Goal: Task Accomplishment & Management: Complete application form

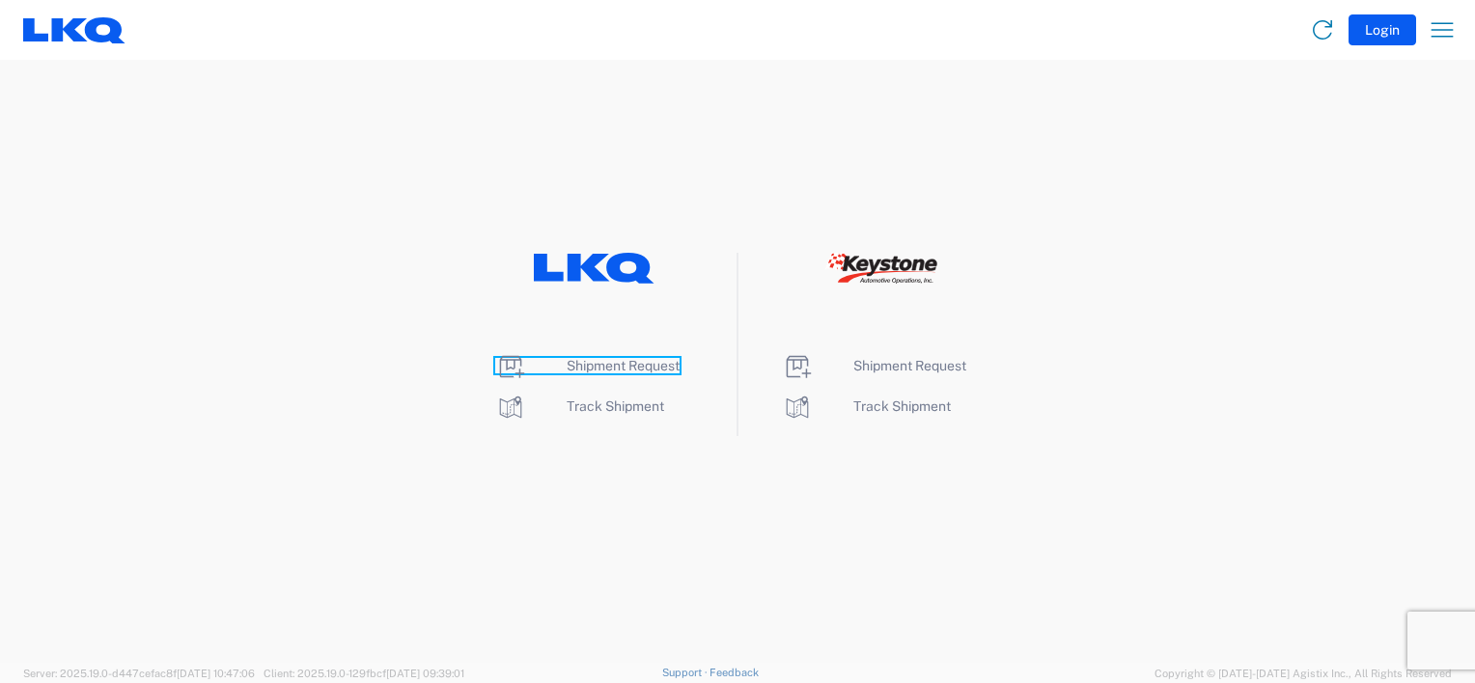
click at [637, 371] on span "Shipment Request" at bounding box center [622, 365] width 113 height 15
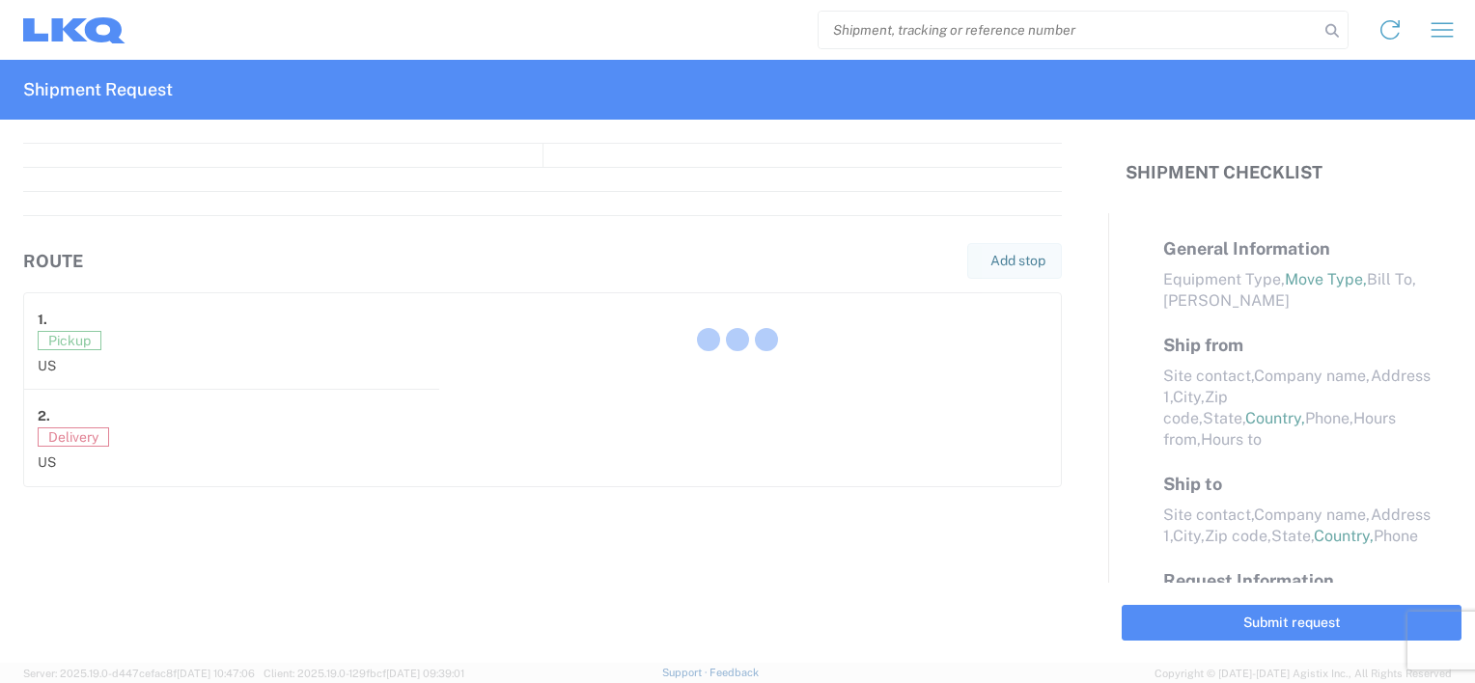
select select "FULL"
select select "US"
select select "LBS"
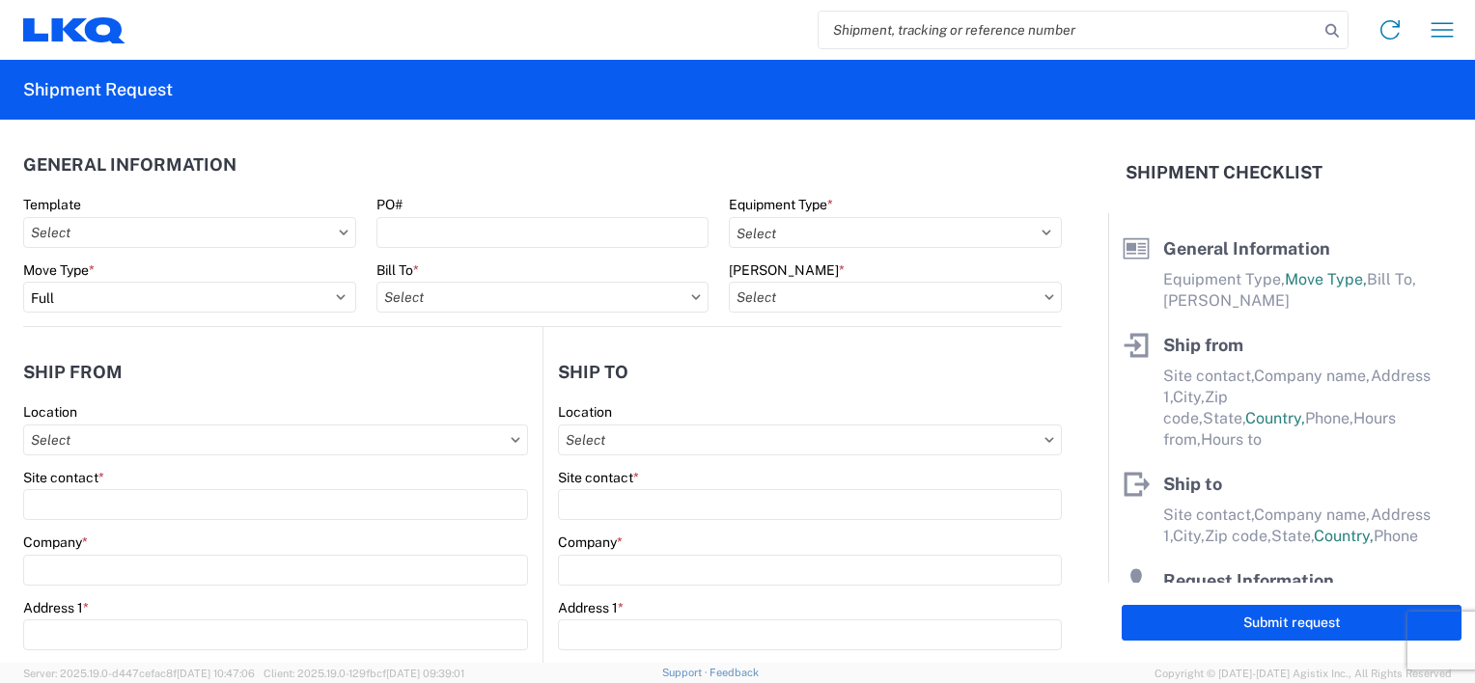
click at [211, 212] on div "Template" at bounding box center [189, 204] width 333 height 17
click at [209, 234] on input "text" at bounding box center [189, 232] width 333 height 31
type input "1217"
click at [197, 314] on div "1217_CHATTANOOGA_1760_Houston" at bounding box center [197, 318] width 338 height 31
type input "1217_CHATTANOOGA_1760_Houston"
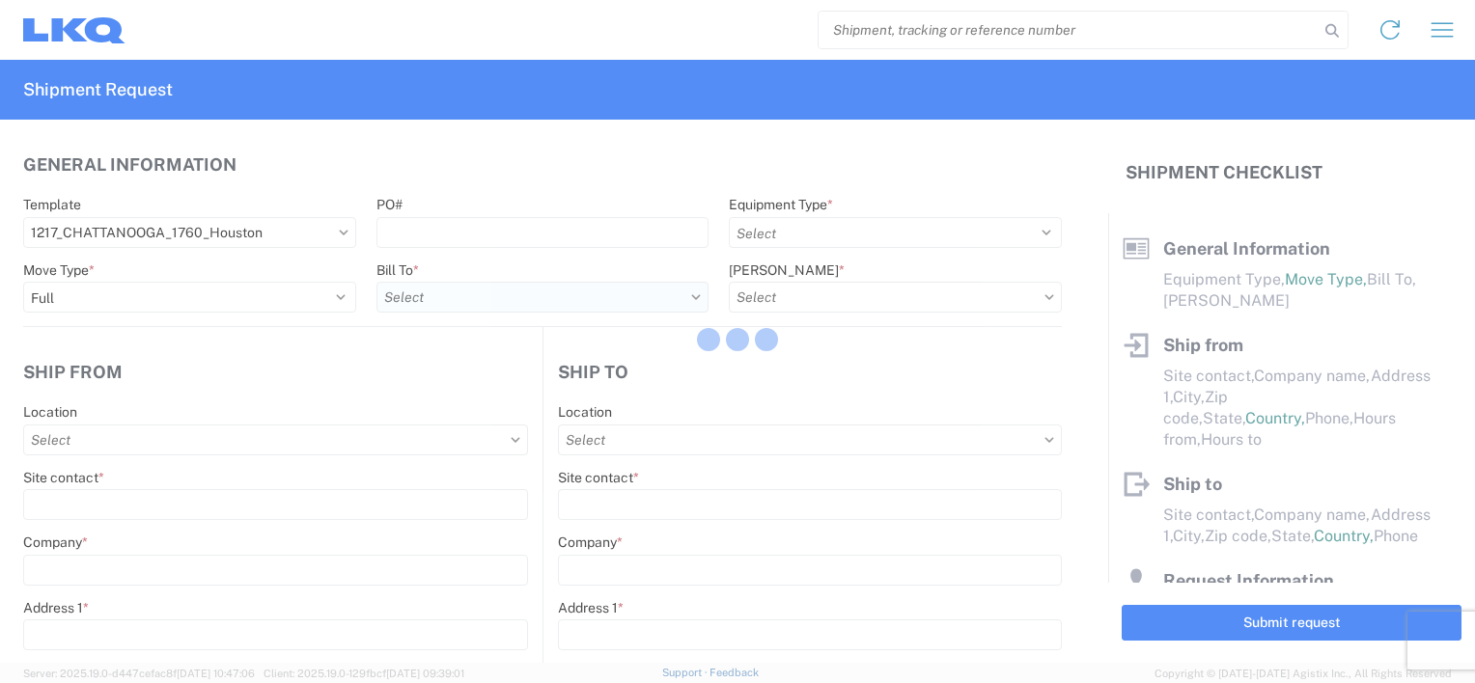
select select
type input "Shipping"
type input "LKQ Pick Your Part - [GEOGRAPHIC_DATA]"
type input "[STREET_ADDRESS][PERSON_NAME]"
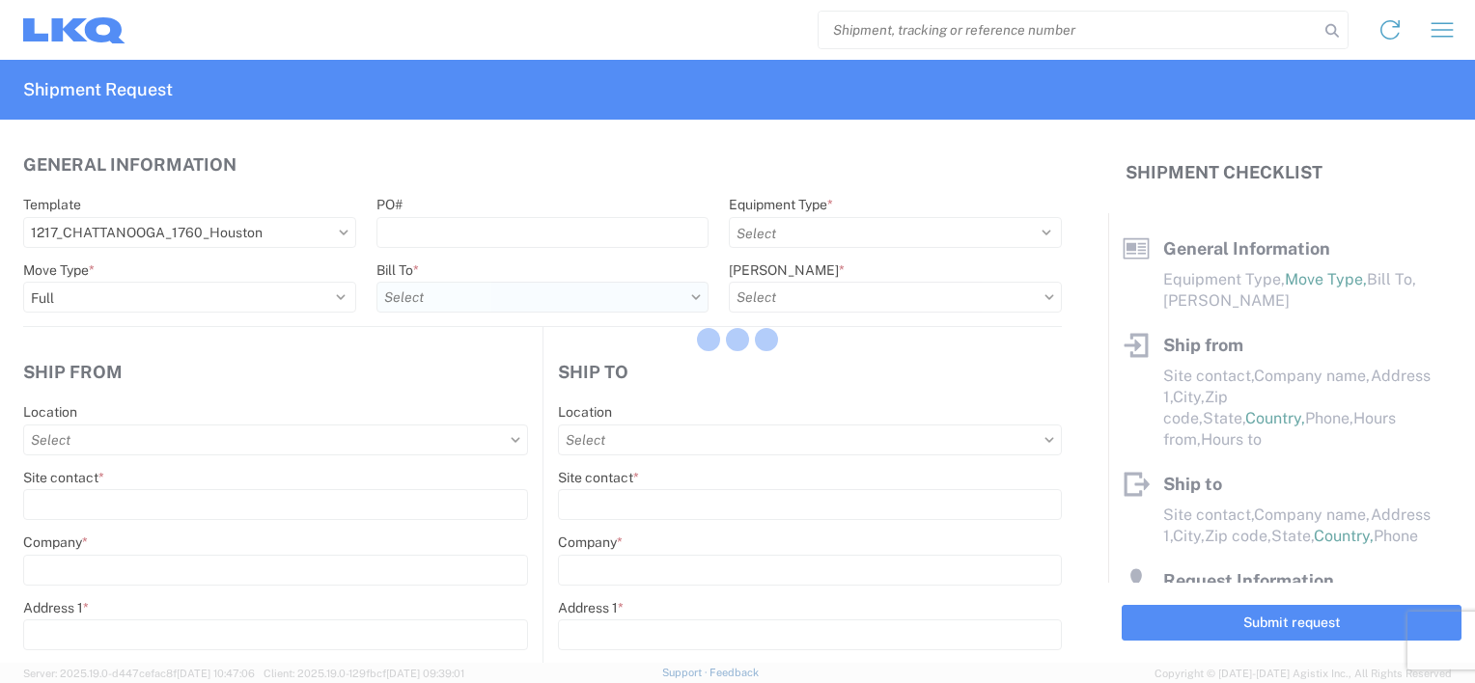
type input "CHATTANOOGA"
type input "37421"
type input "Receiving"
type input "LKQ Best Core"
type input "[STREET_ADDRESS]"
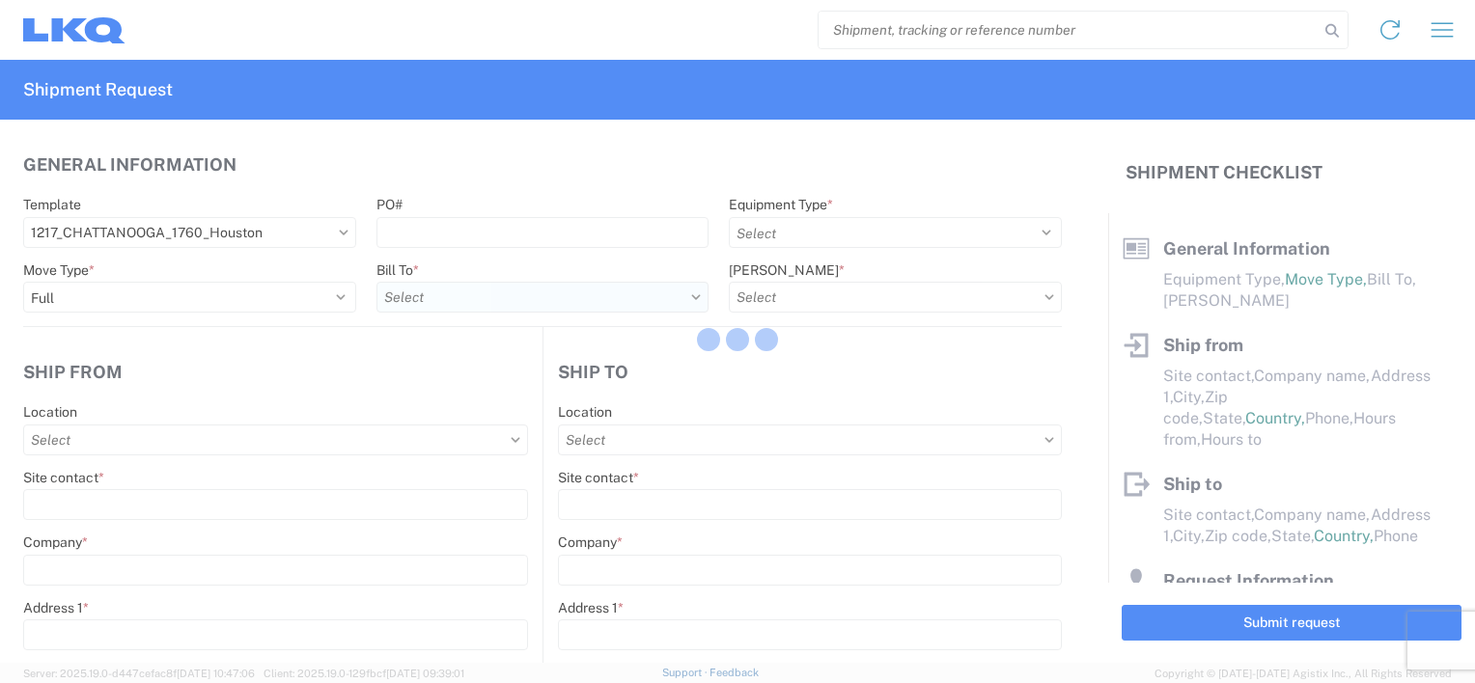
type input "[GEOGRAPHIC_DATA]"
type input "77038"
type input "[DATE]"
type input "42000"
type input "Miscellaneous (alt, comp, conv, etc)"
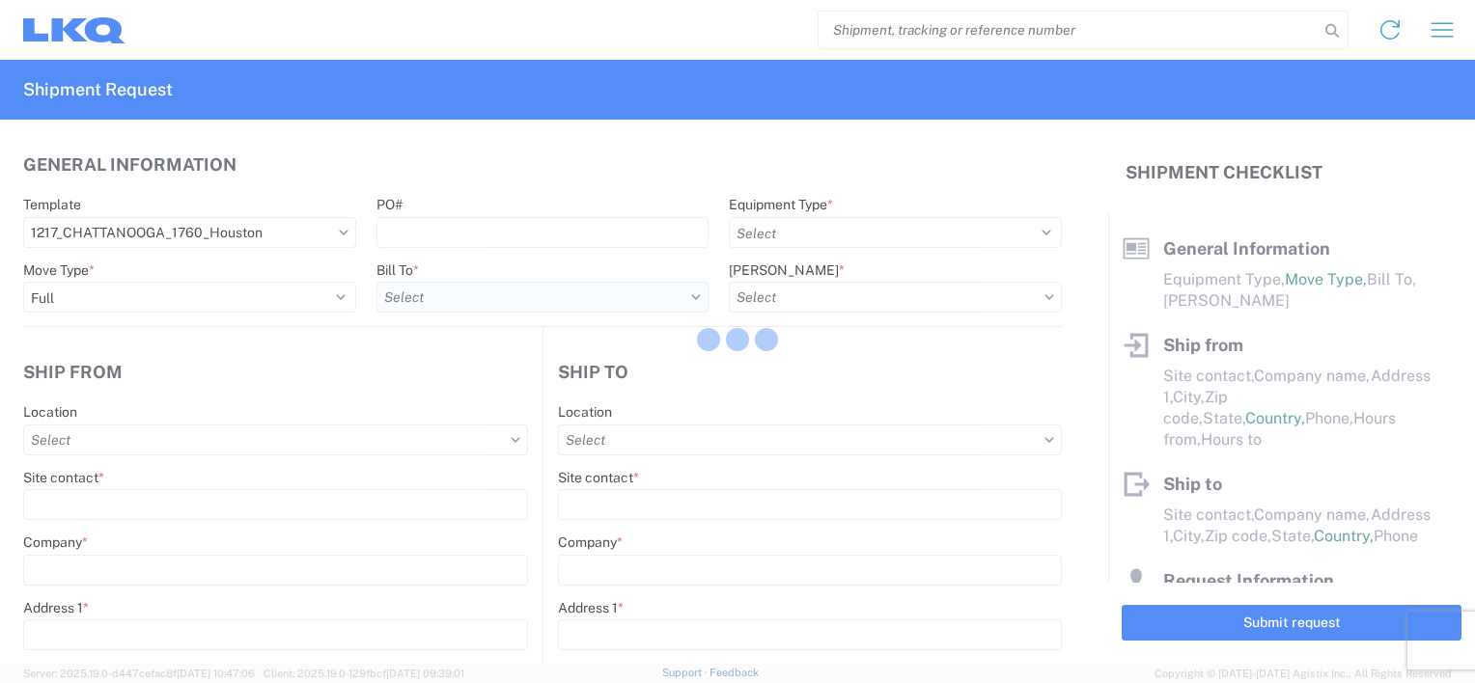
type input "1"
type input "12"
select select "IN"
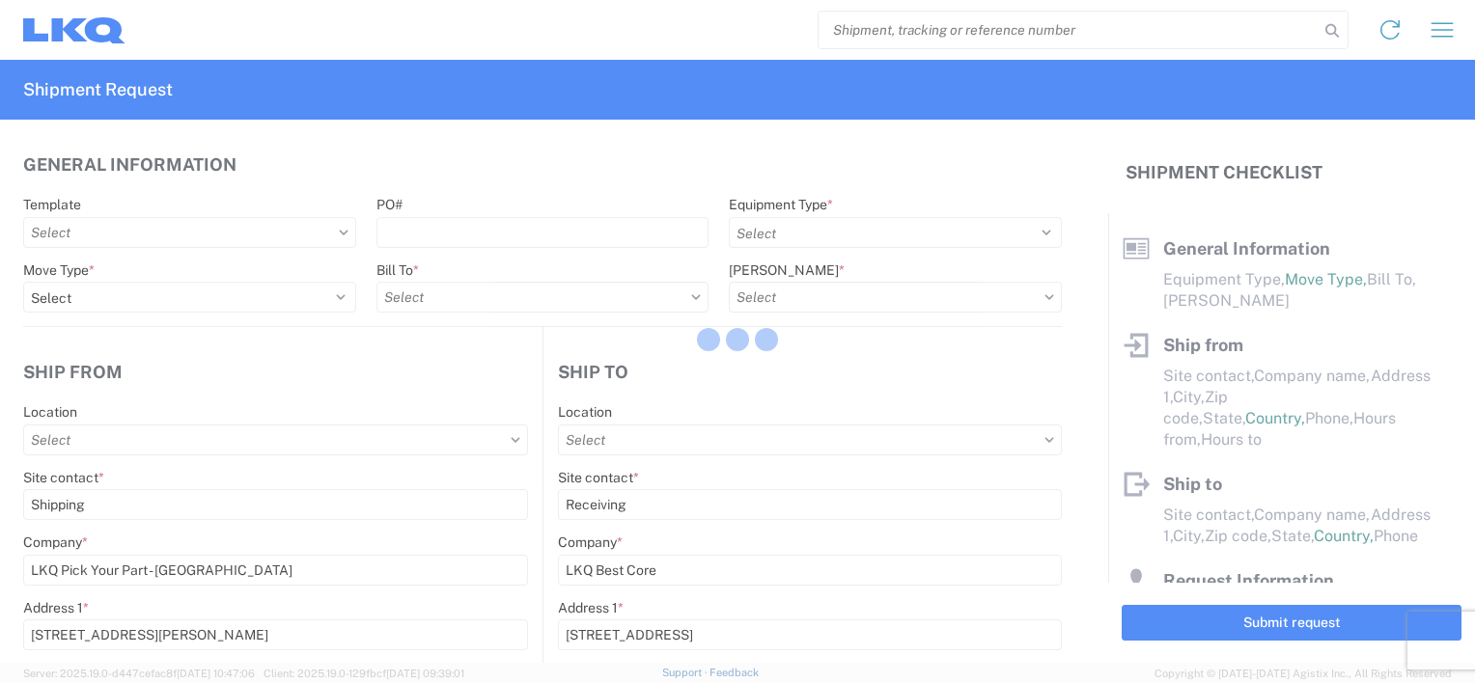
type input "1217 - LKQ Pick Your Part - [GEOGRAPHIC_DATA]"
type input "1760 - LKQ Best Core"
type input "1760-1300-50180-0000 - 1760 Freight In - Cores"
select select "TN"
select select "US"
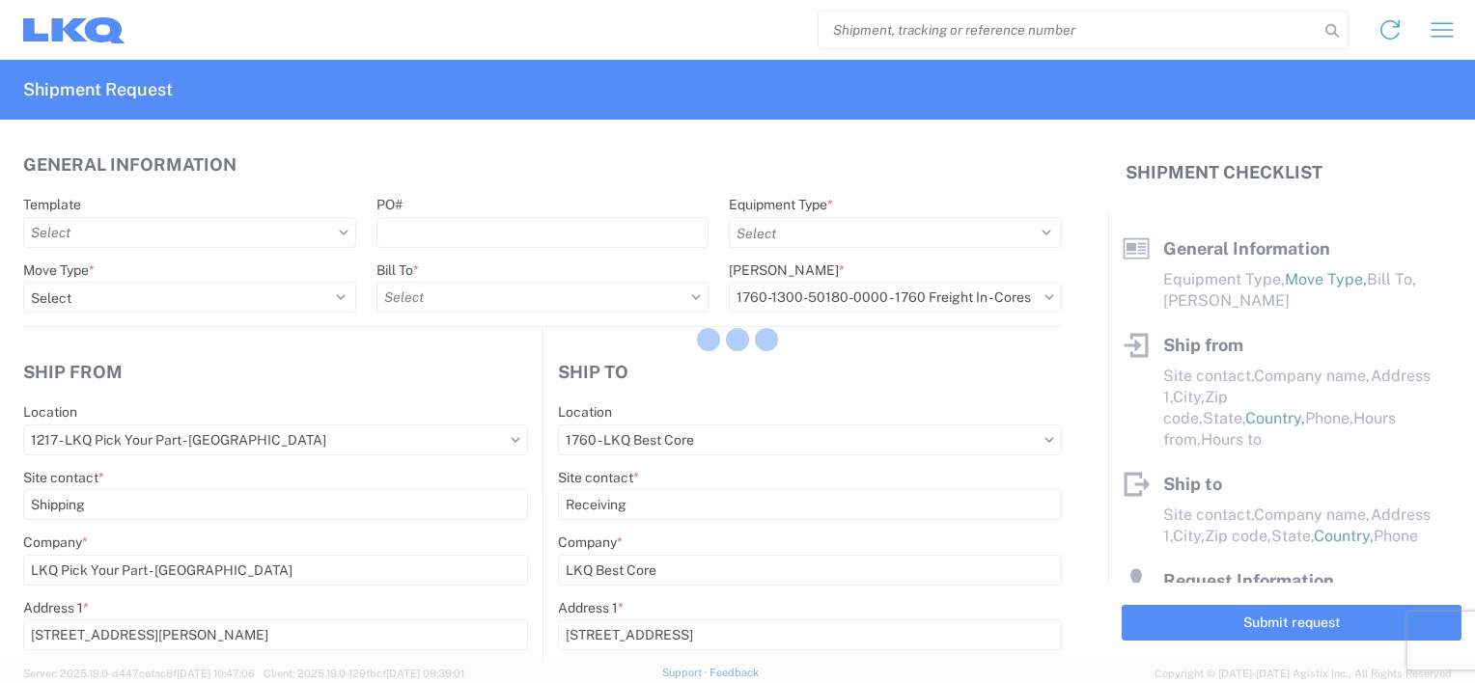
select select "[GEOGRAPHIC_DATA]"
select select "US"
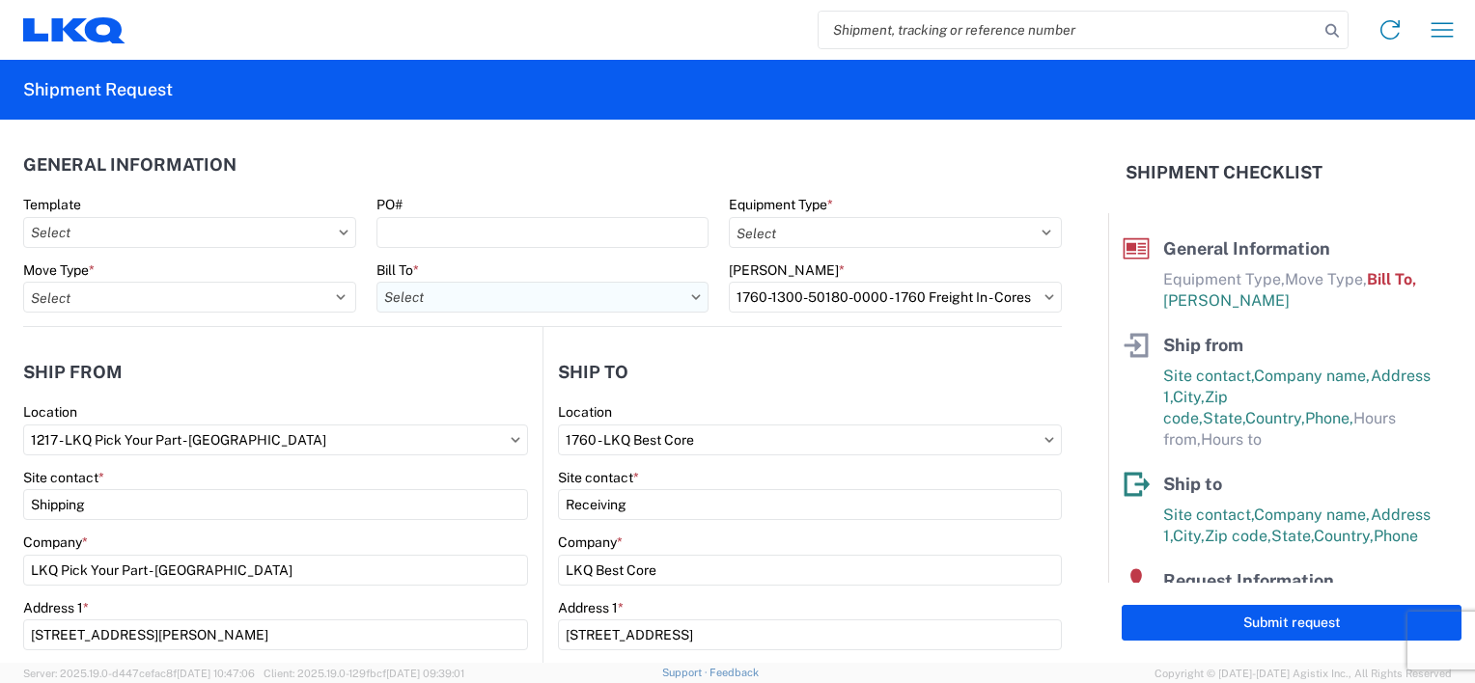
click at [544, 289] on input "text" at bounding box center [542, 297] width 333 height 31
type input "1217"
click at [537, 389] on div "1217 - LKQ Pick Your Part - [GEOGRAPHIC_DATA]" at bounding box center [545, 383] width 338 height 31
type input "1217 - LKQ Pick Your Part - [GEOGRAPHIC_DATA]"
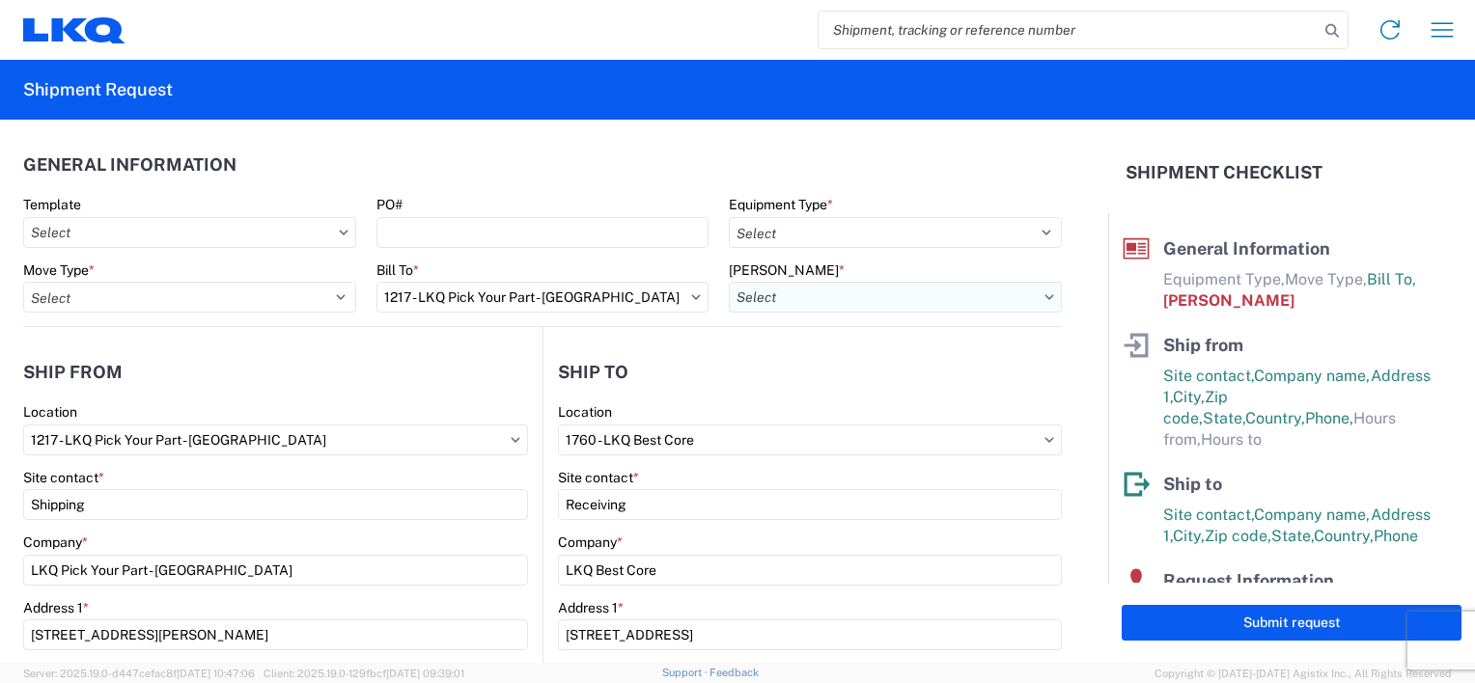
click at [790, 295] on input "text" at bounding box center [895, 297] width 333 height 31
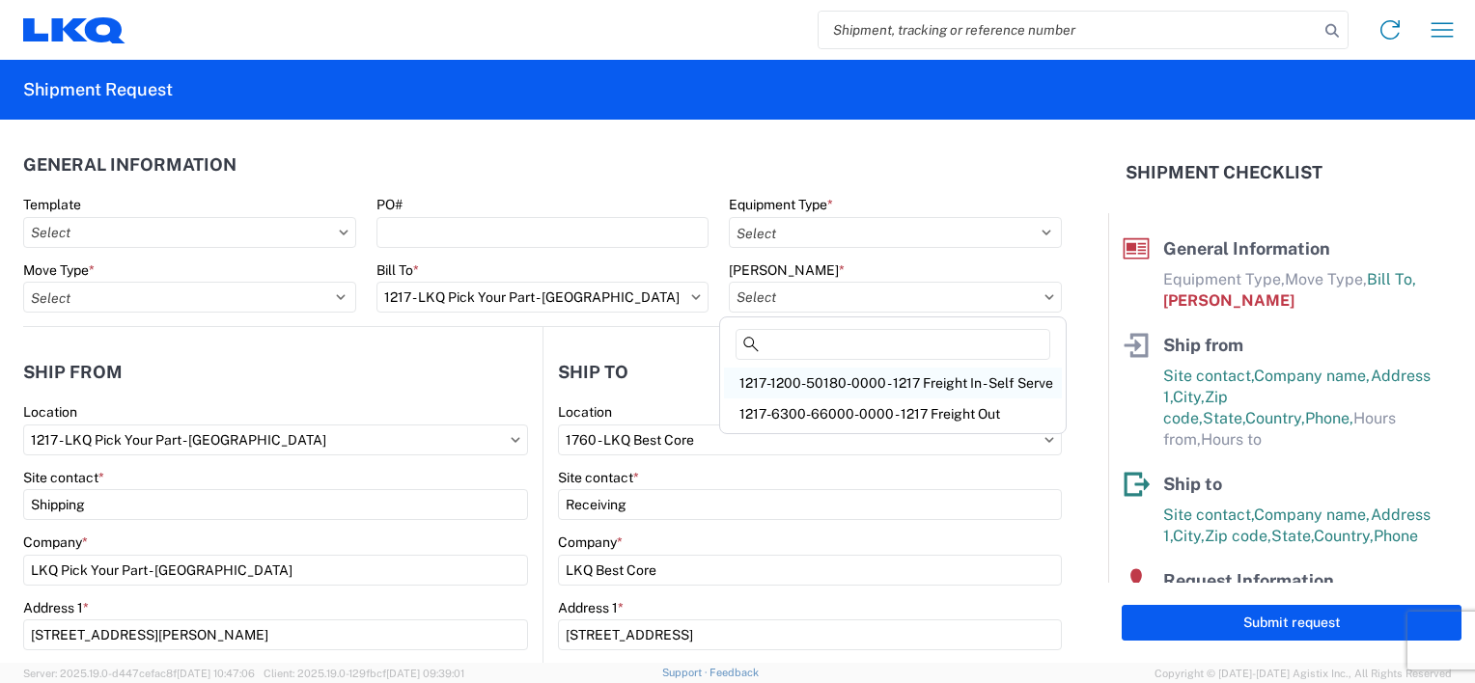
click at [823, 387] on div "1217-1200-50180-0000 - 1217 Freight In - Self Serve" at bounding box center [893, 383] width 338 height 31
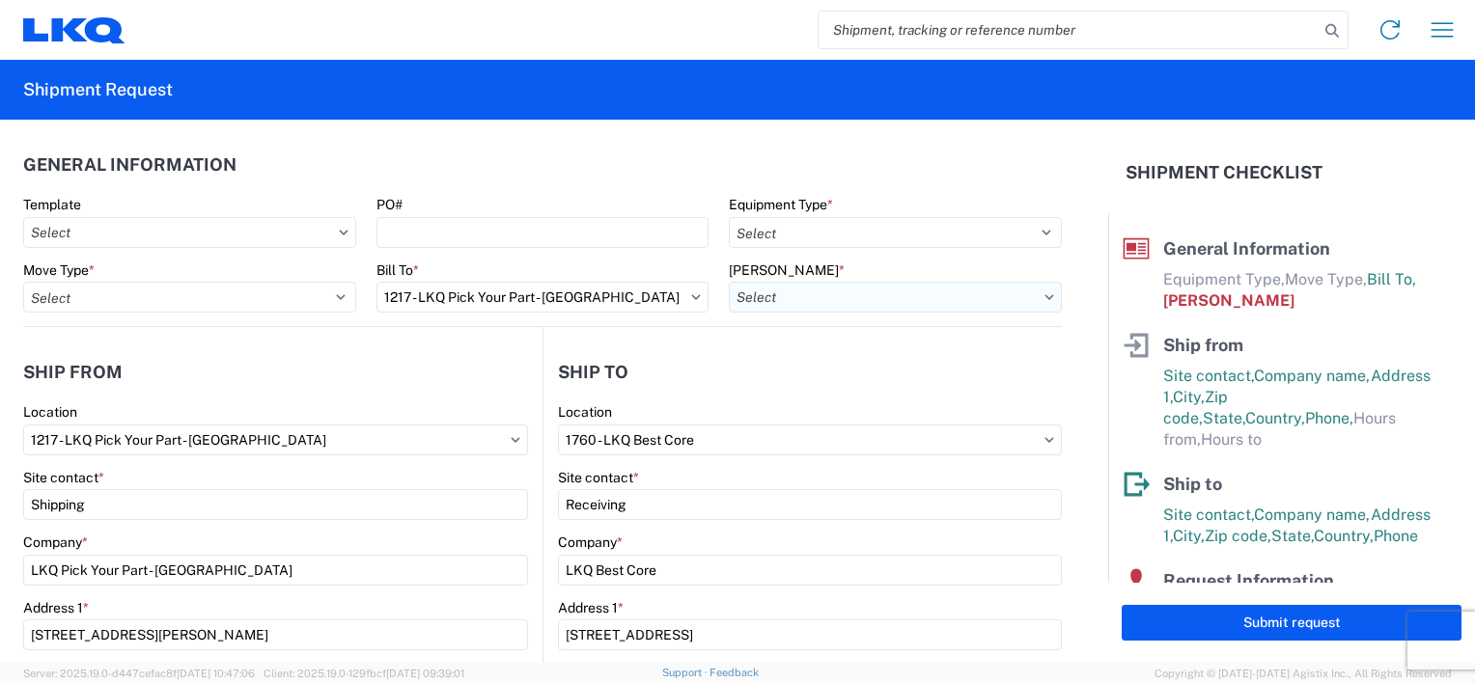
type input "1217-1200-50180-0000 - 1217 Freight In - Self Serve"
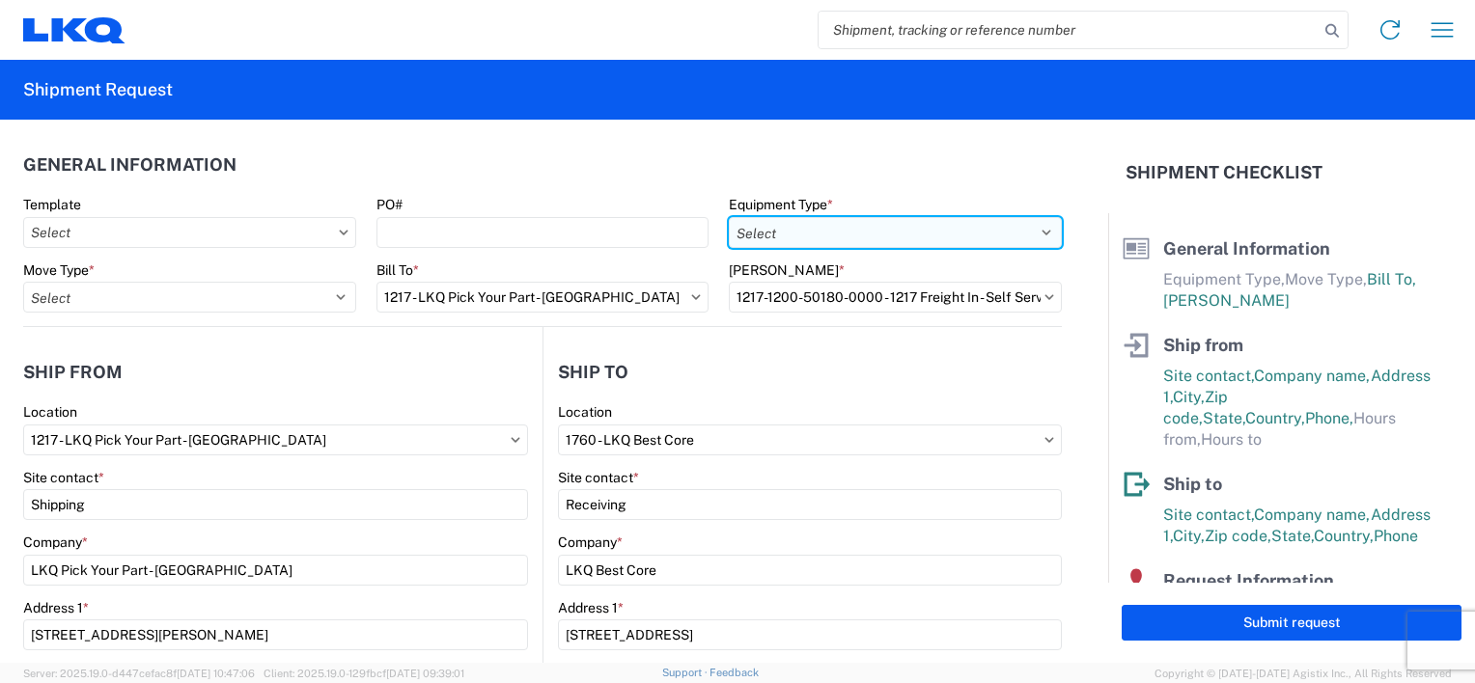
click at [788, 227] on select "Select 53’ Dry Van Flatbed Dropdeck (van) Lowboy (flatbed) Rail" at bounding box center [895, 232] width 333 height 31
select select "STDV"
click at [729, 217] on select "Select 53’ Dry Van Flatbed Dropdeck (van) Lowboy (flatbed) Rail" at bounding box center [895, 232] width 333 height 31
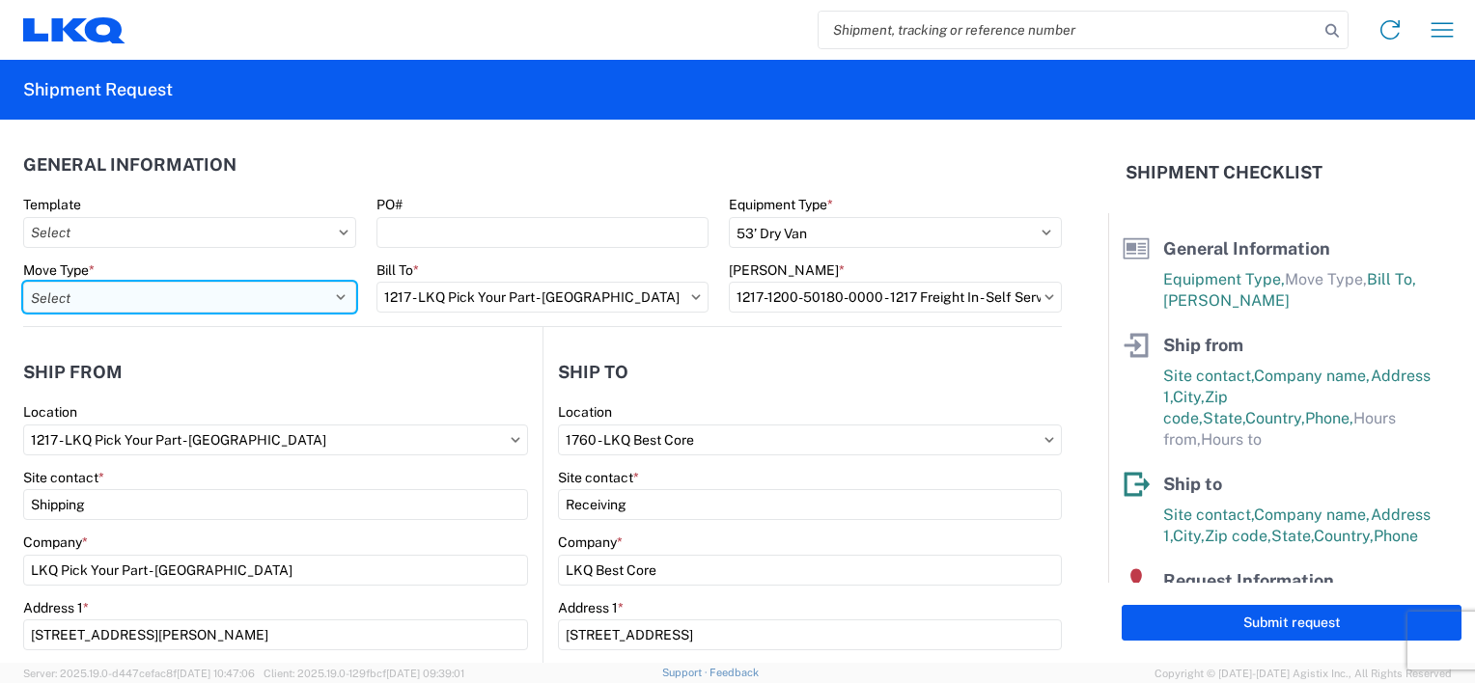
click at [282, 297] on select "Select Full Partial TL" at bounding box center [189, 297] width 333 height 31
select select "FULL"
click at [23, 282] on select "Select Full Partial TL" at bounding box center [189, 297] width 333 height 31
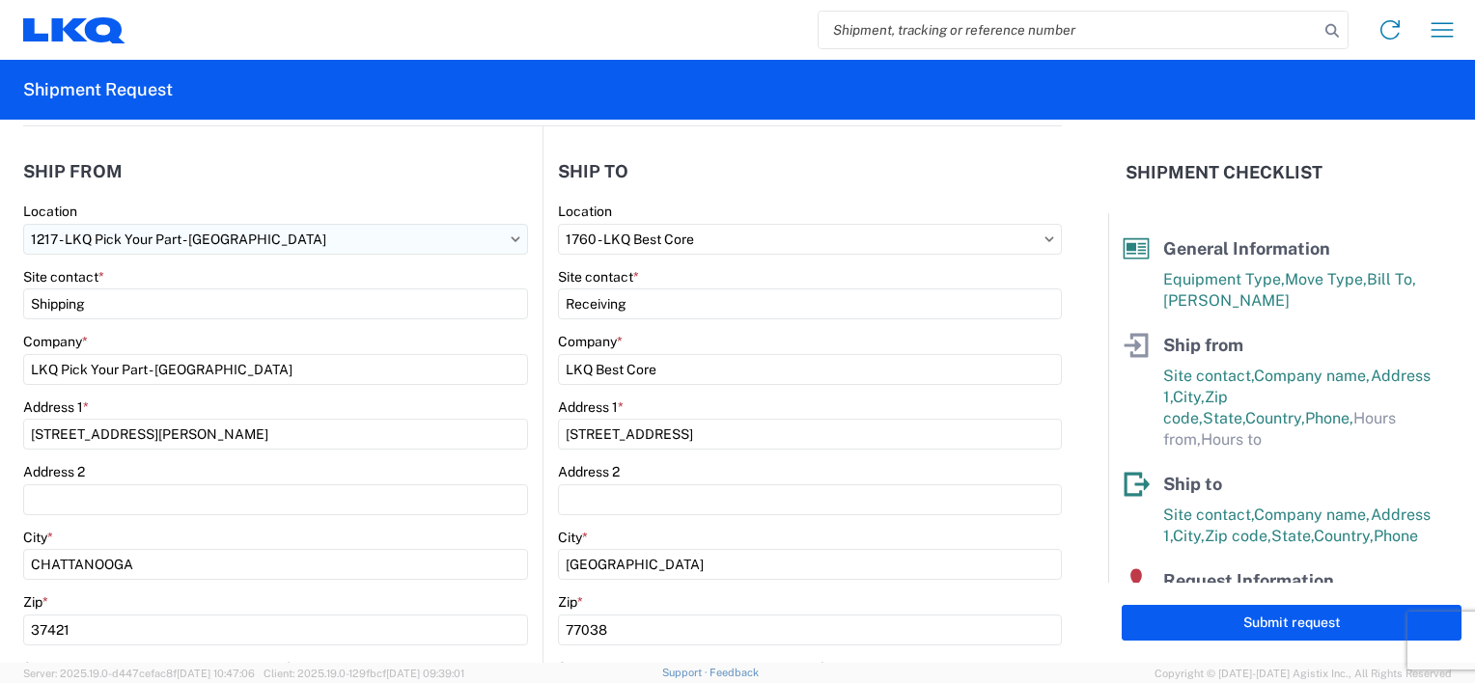
scroll to position [193, 0]
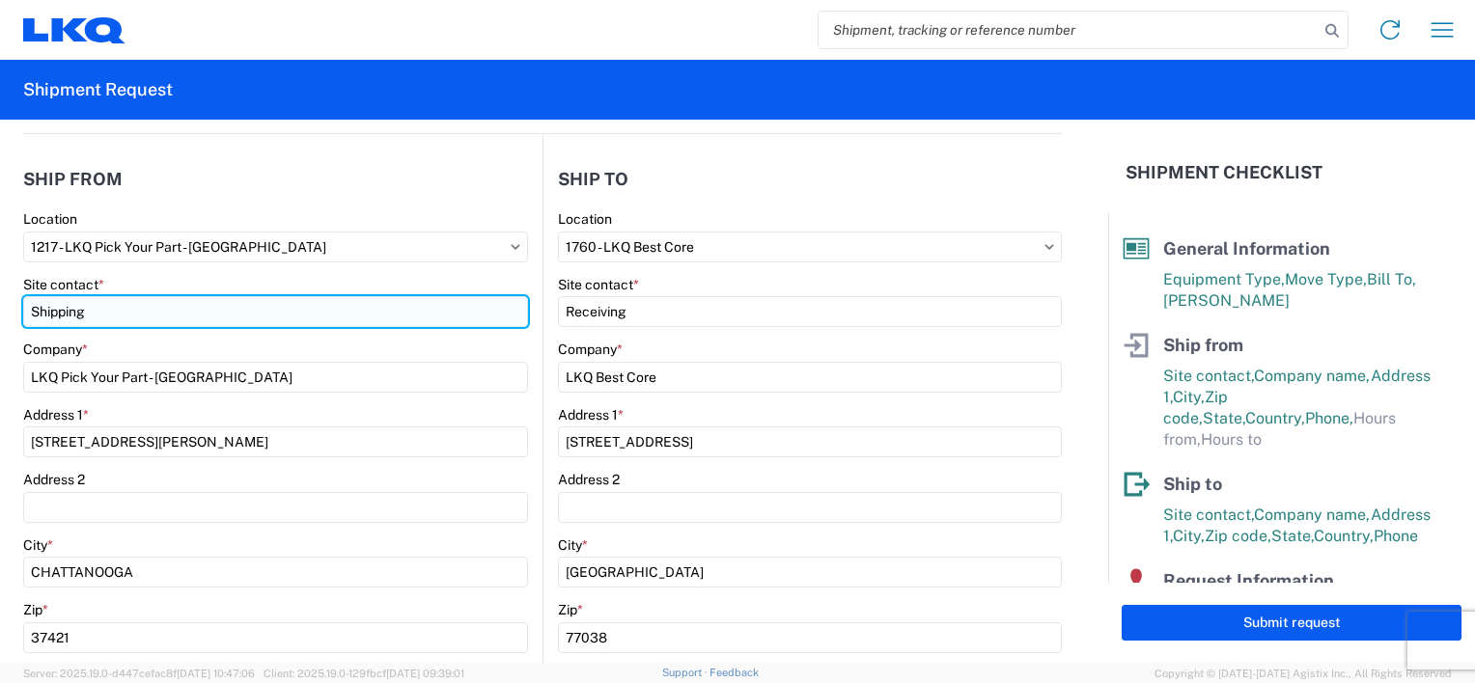
click at [289, 317] on input "Shipping" at bounding box center [275, 311] width 505 height 31
type input "[PERSON_NAME]"
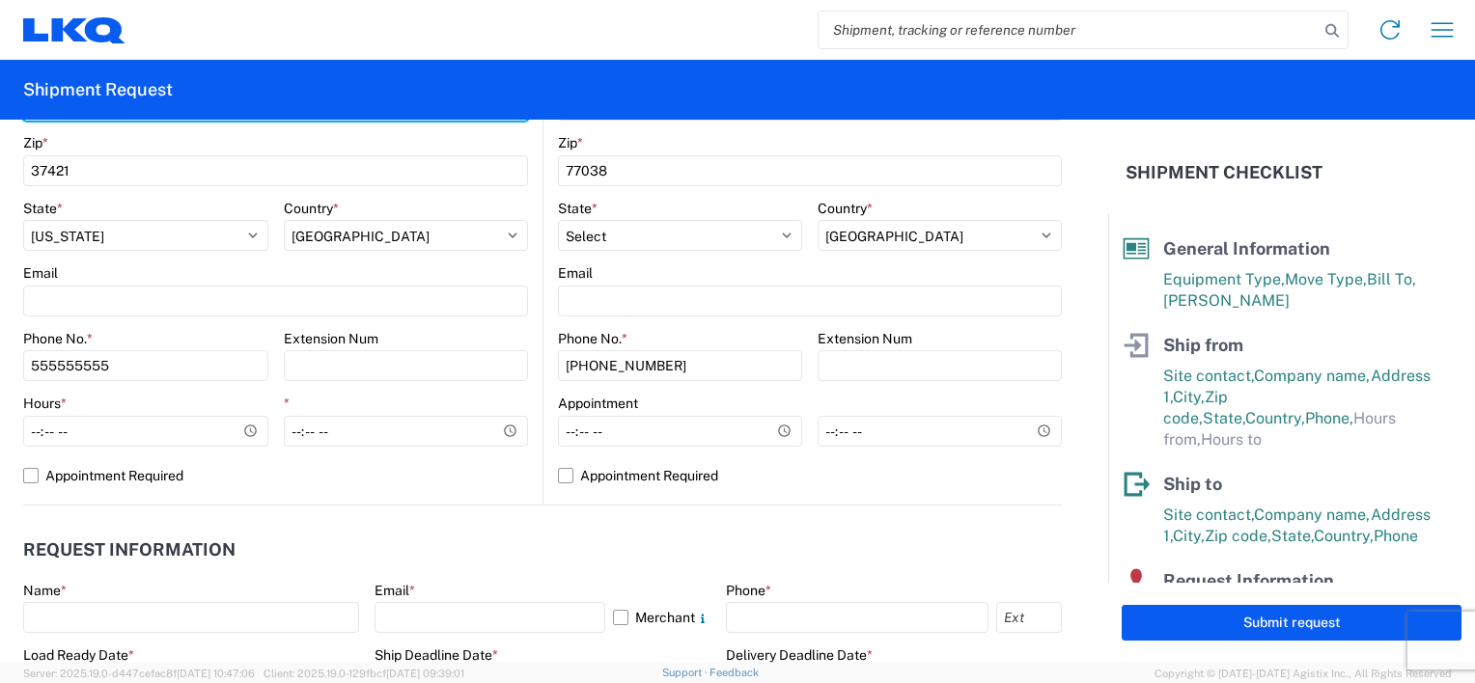
scroll to position [676, 0]
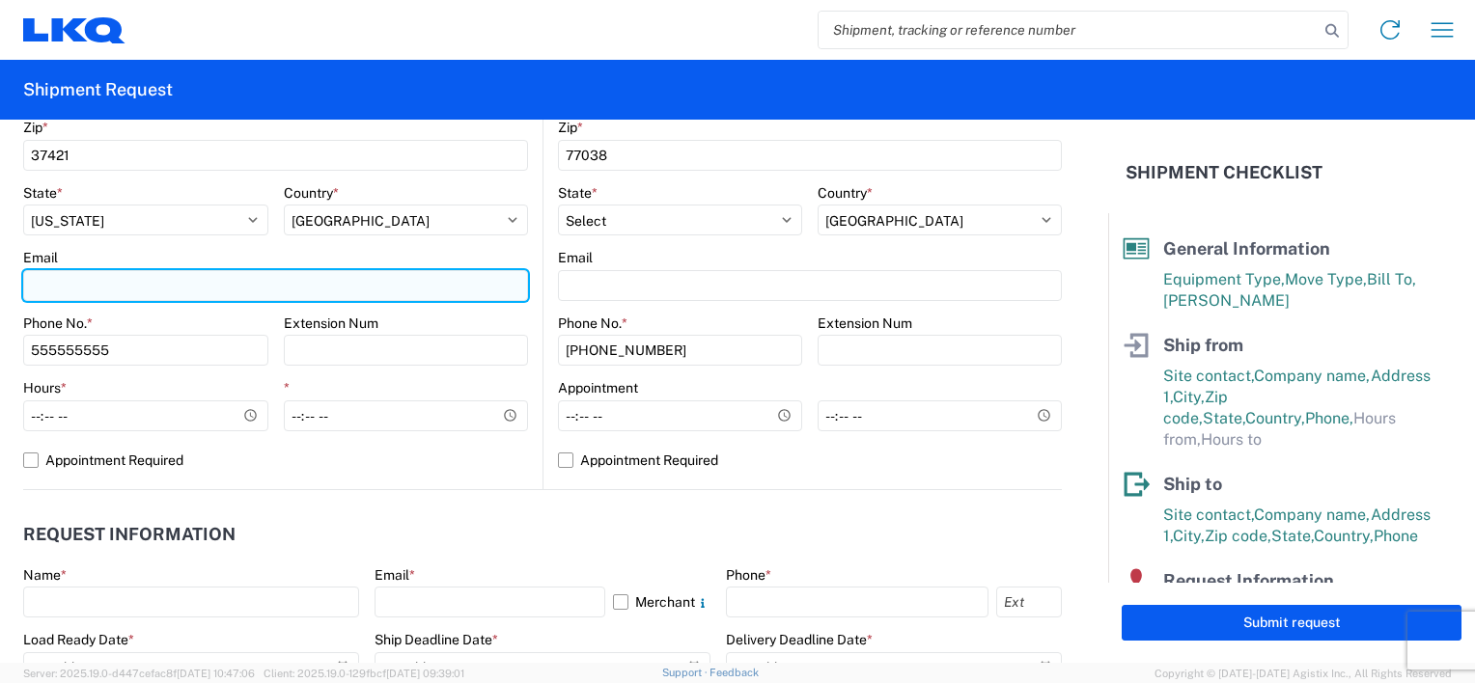
click at [154, 286] on input "Email" at bounding box center [275, 285] width 505 height 31
type input "j"
type input "[EMAIL_ADDRESS][DOMAIN_NAME]"
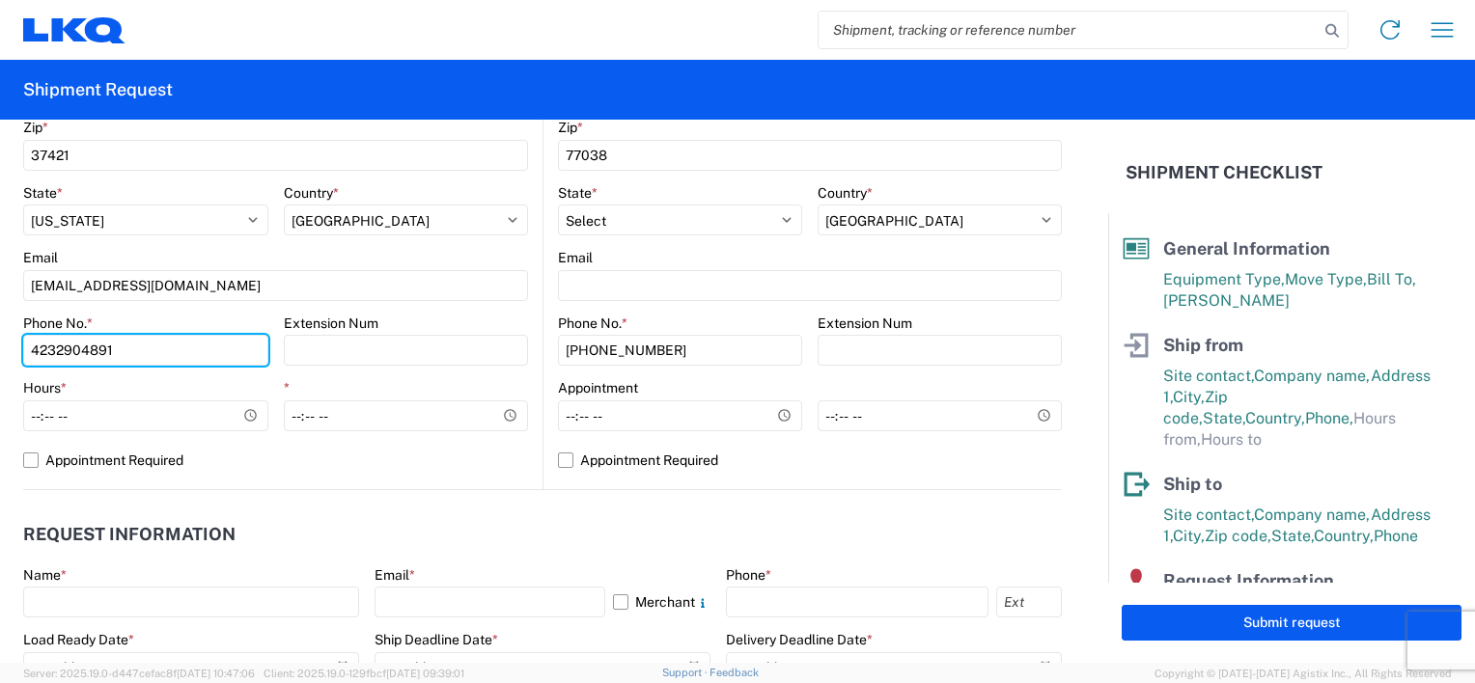
type input "4232904891"
click at [512, 319] on div "Extension Num" at bounding box center [406, 323] width 245 height 17
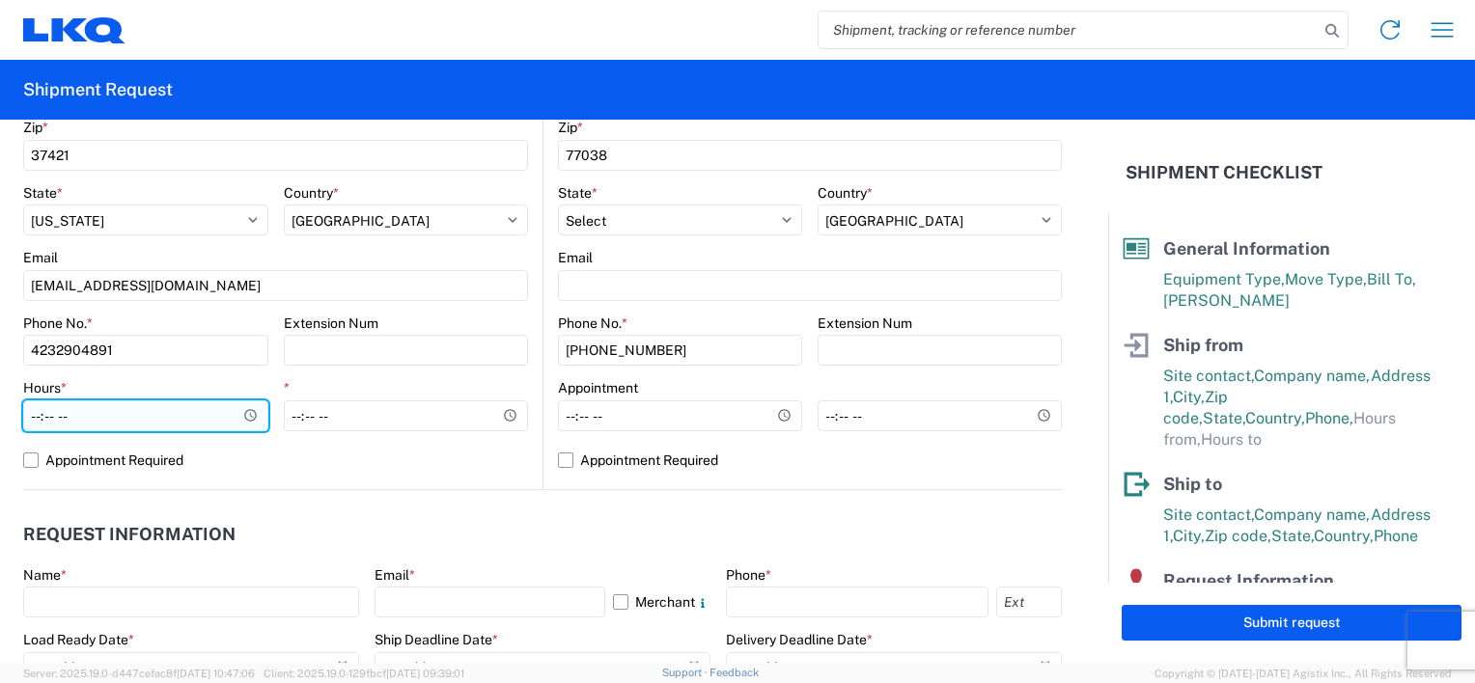
click at [168, 417] on input "Hours *" at bounding box center [145, 415] width 245 height 31
type input "07:00"
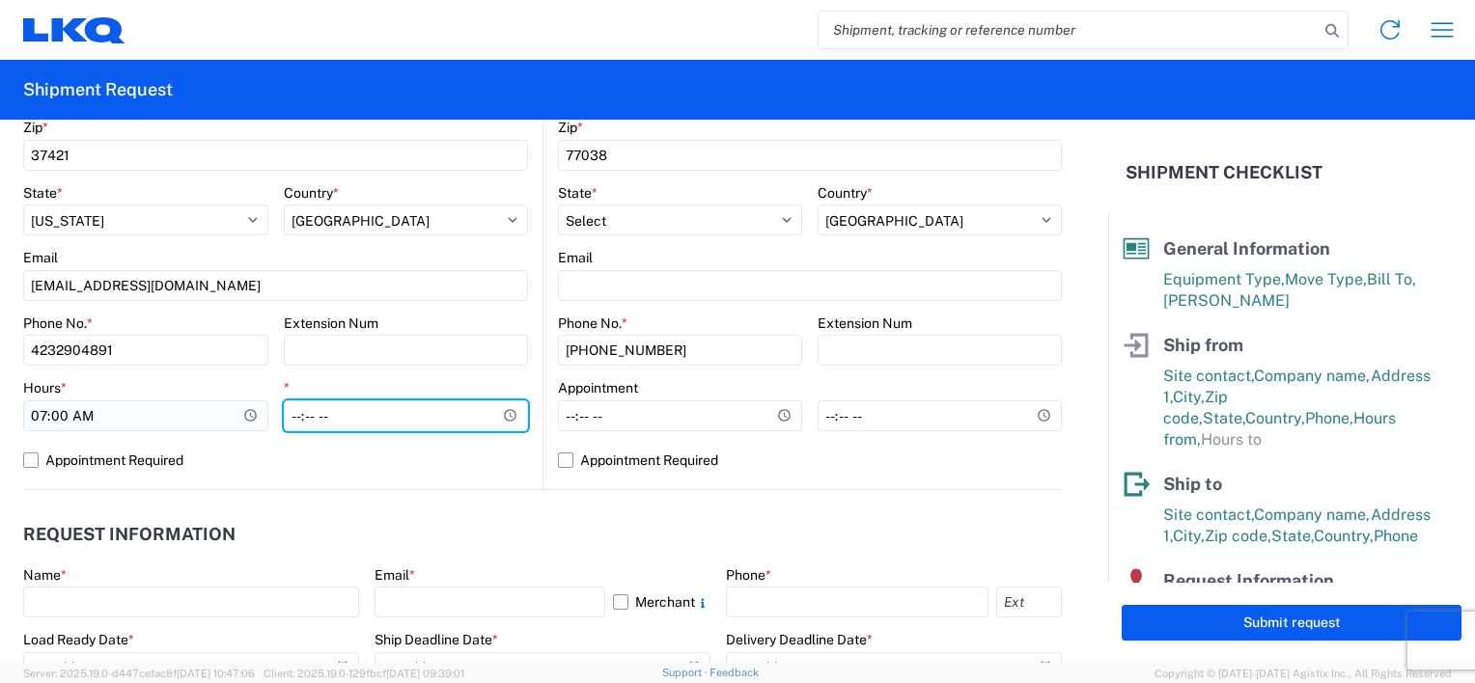
type input "14:00"
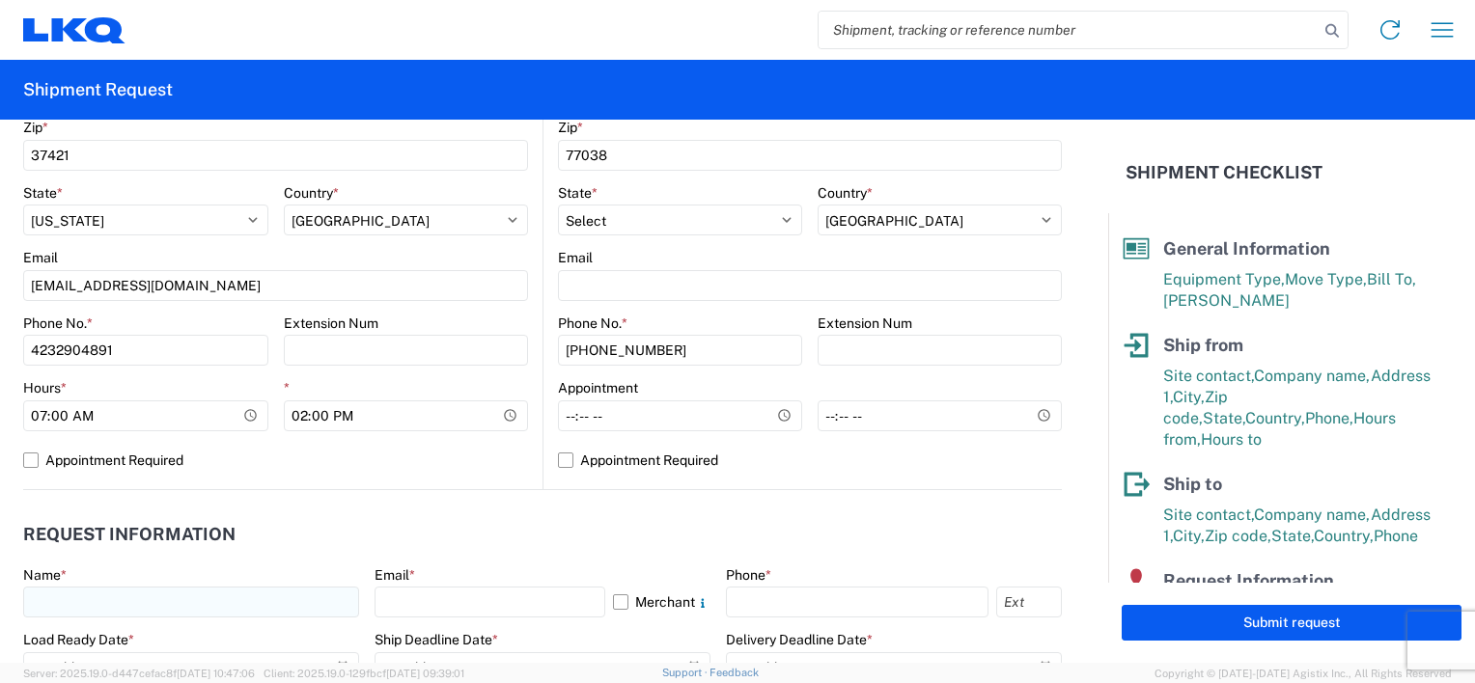
drag, startPoint x: 439, startPoint y: 492, endPoint x: 327, endPoint y: 594, distance: 151.6
click at [438, 492] on agx-request-info "Request Information Name * Email * Merchant Phone * Load Ready Date * [DATE] Sh…" at bounding box center [542, 593] width 1038 height 207
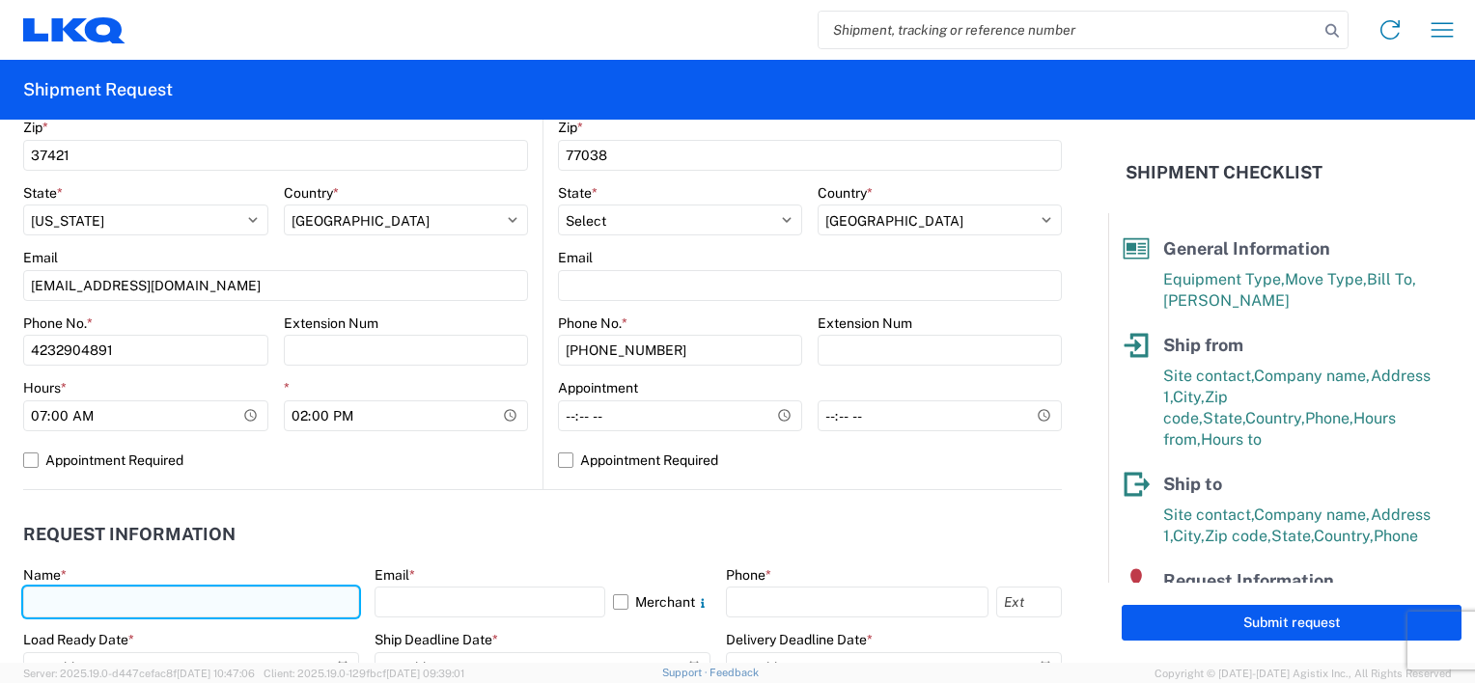
click at [212, 598] on input "text" at bounding box center [191, 602] width 336 height 31
click at [212, 598] on input "jwknight" at bounding box center [191, 602] width 336 height 31
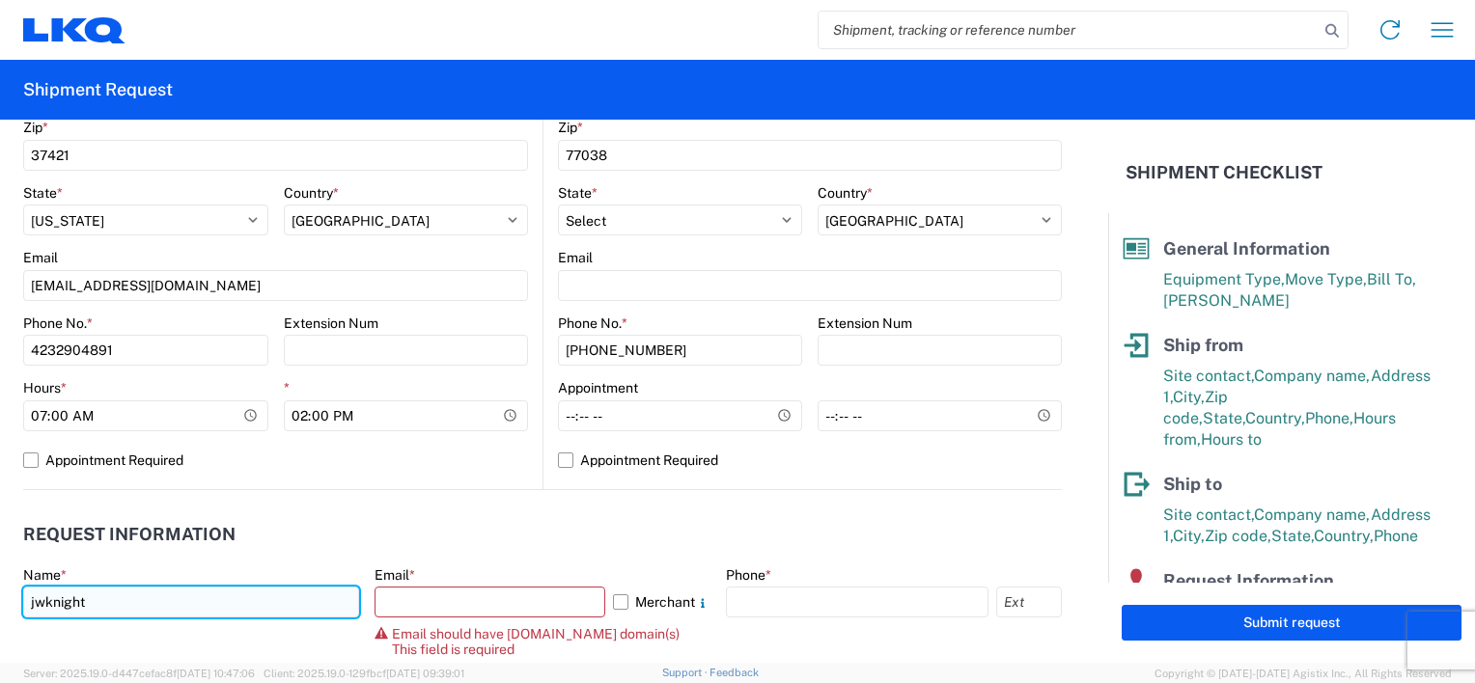
click at [212, 598] on input "jwknight" at bounding box center [191, 602] width 336 height 31
type input "[PERSON_NAME]"
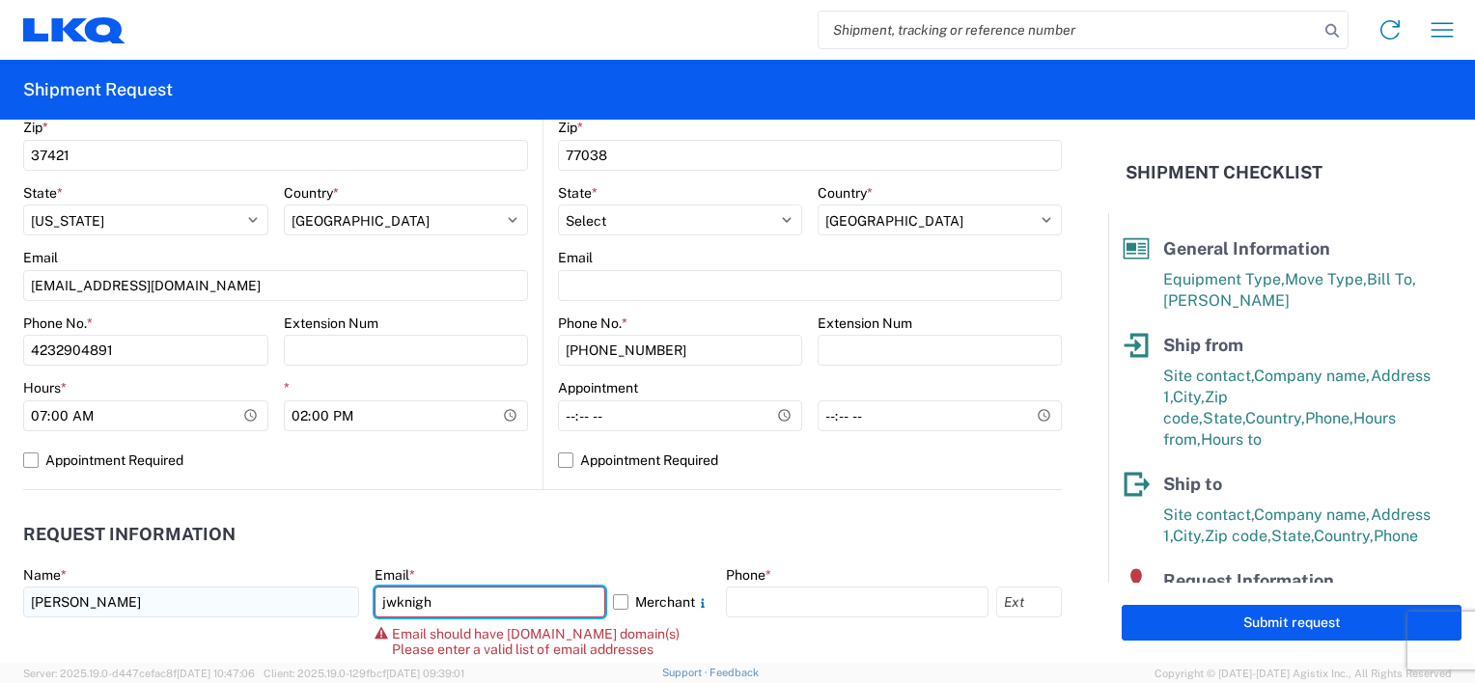
type input "[EMAIL_ADDRESS][DOMAIN_NAME]"
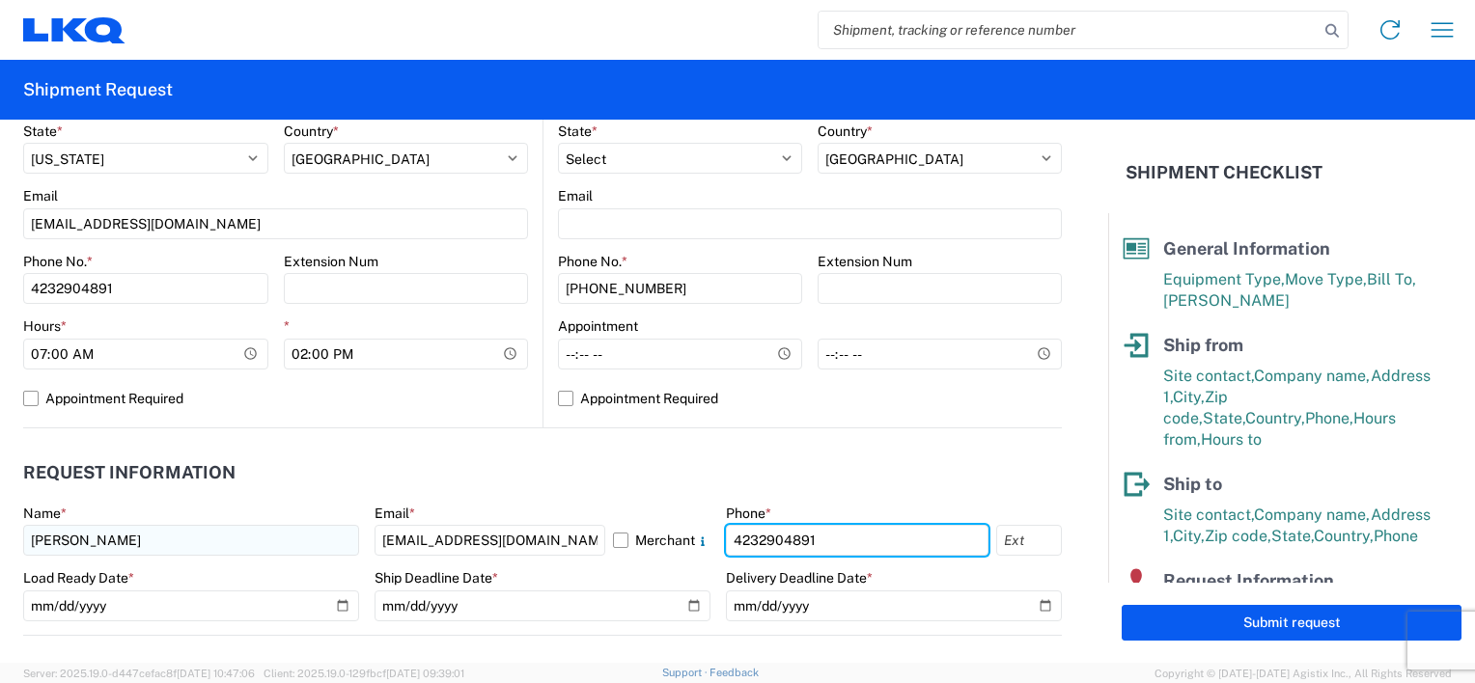
scroll to position [869, 0]
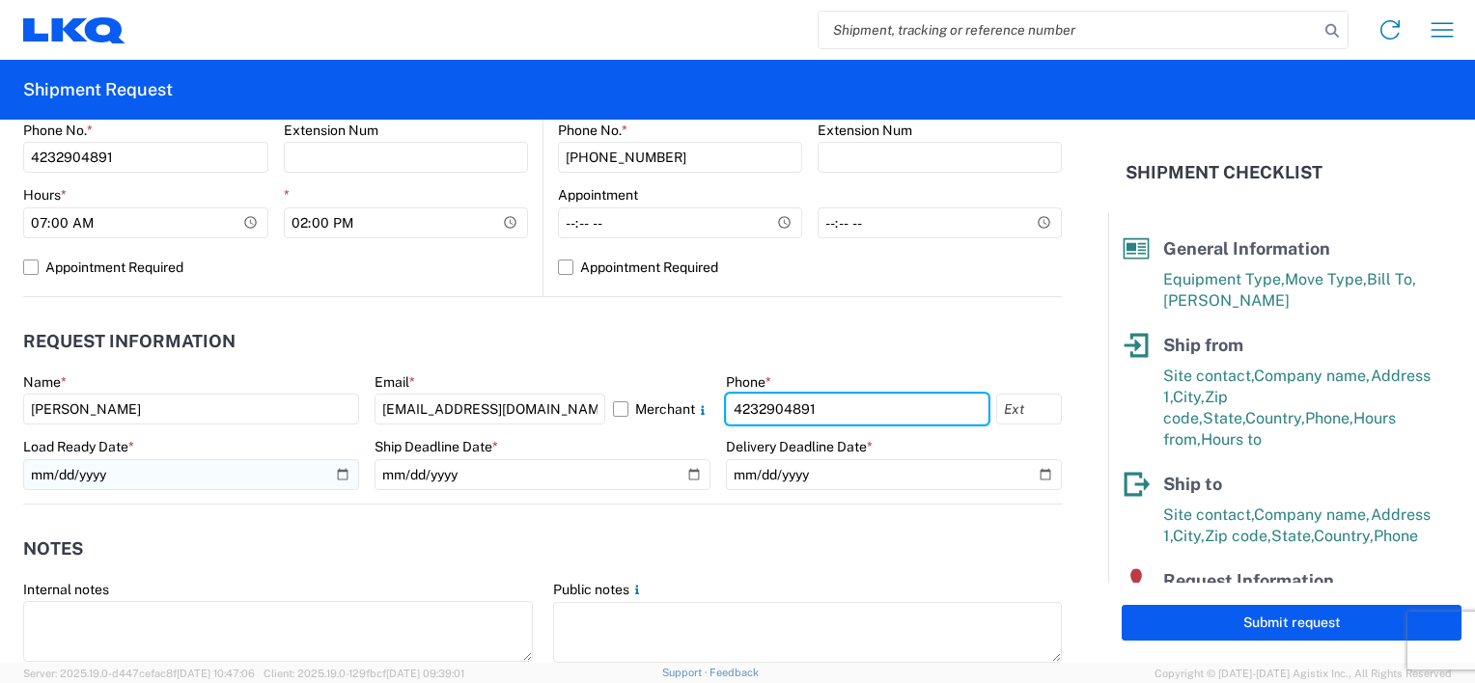
type input "4232904891"
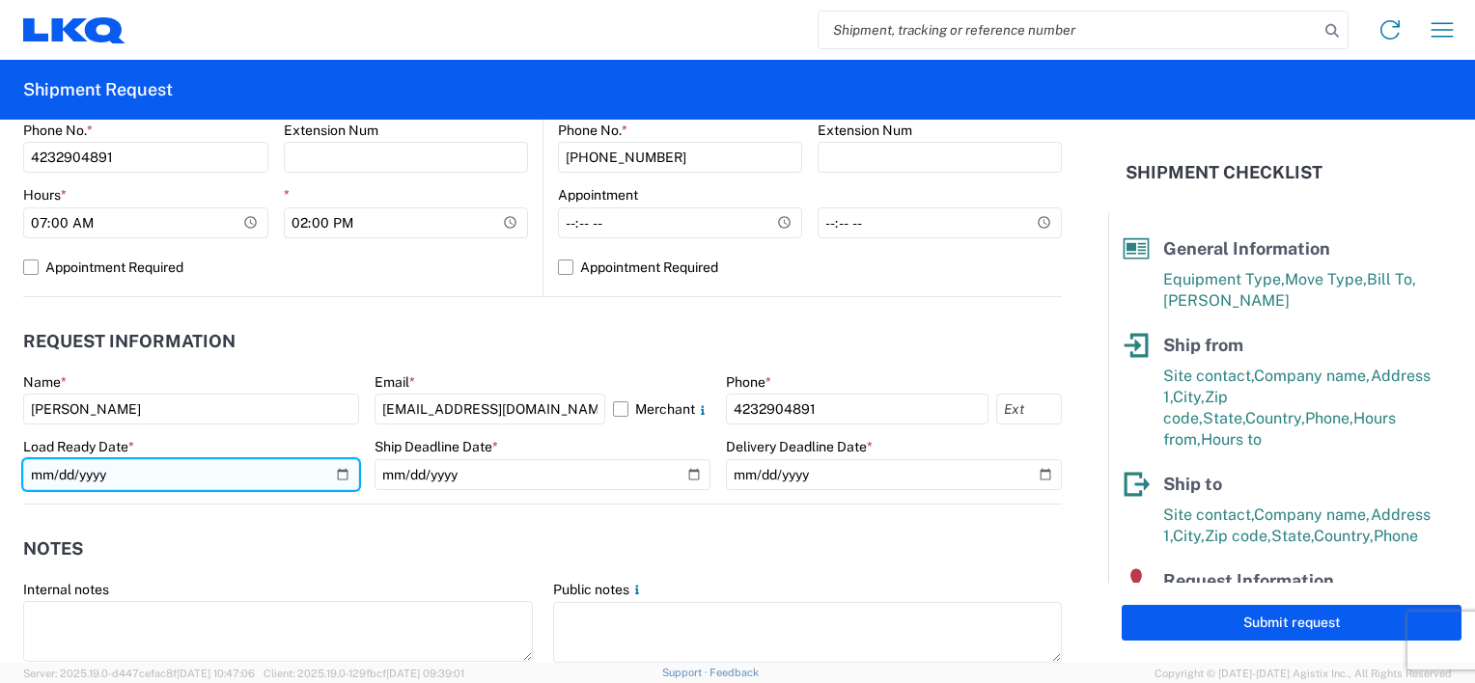
click at [347, 473] on input "[DATE]" at bounding box center [191, 474] width 336 height 31
click at [338, 473] on input "[DATE]" at bounding box center [191, 474] width 336 height 31
type input "[DATE]"
click at [340, 475] on input "[DATE]" at bounding box center [191, 474] width 336 height 31
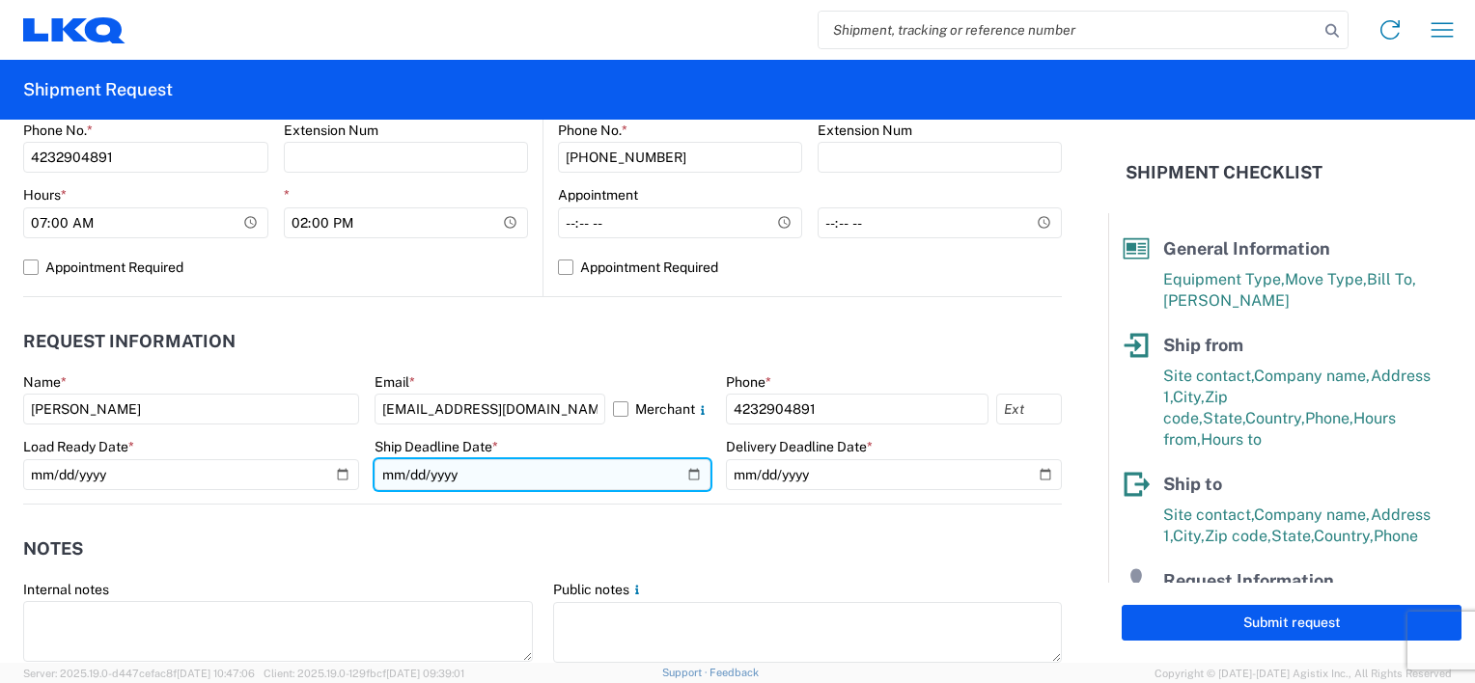
click at [691, 474] on input "date" at bounding box center [542, 474] width 336 height 31
type input "[DATE]"
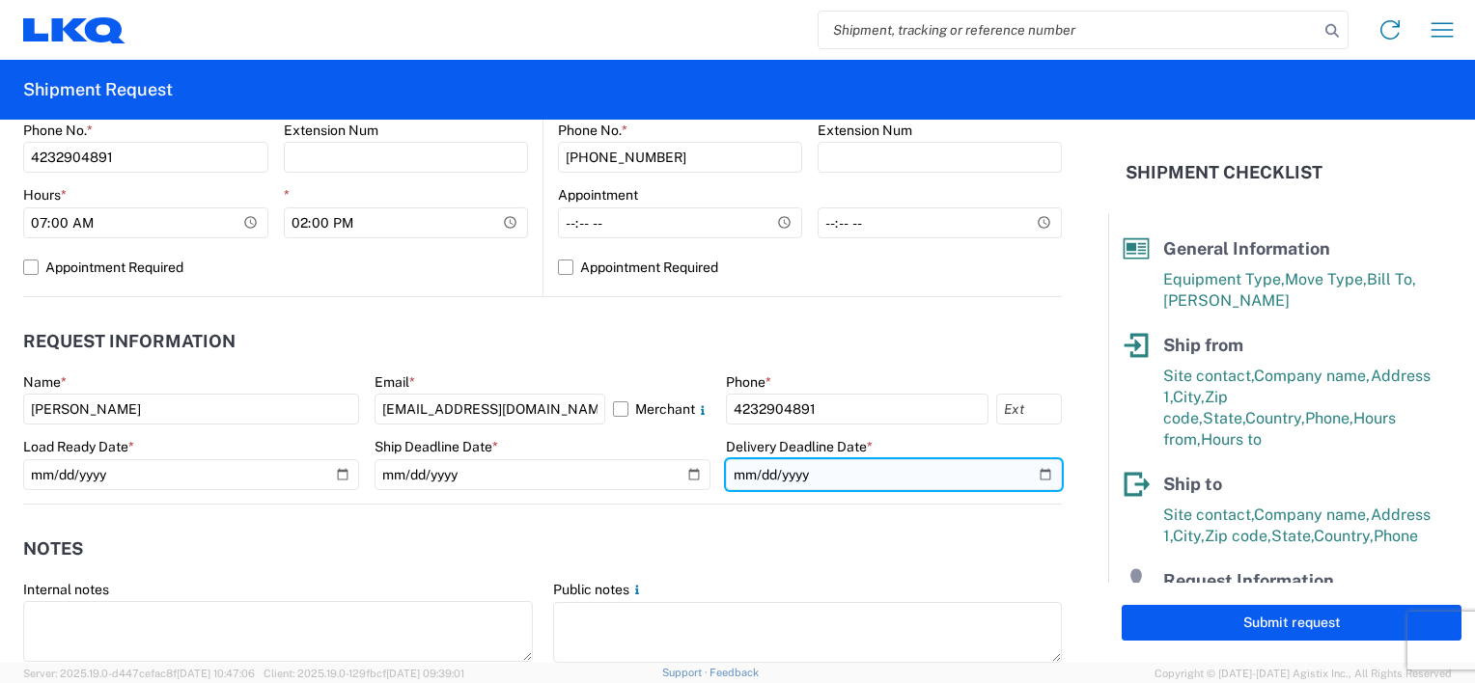
click at [1029, 475] on input "date" at bounding box center [894, 474] width 336 height 31
click at [1024, 467] on input "[DATE]" at bounding box center [894, 474] width 336 height 31
type input "[DATE]"
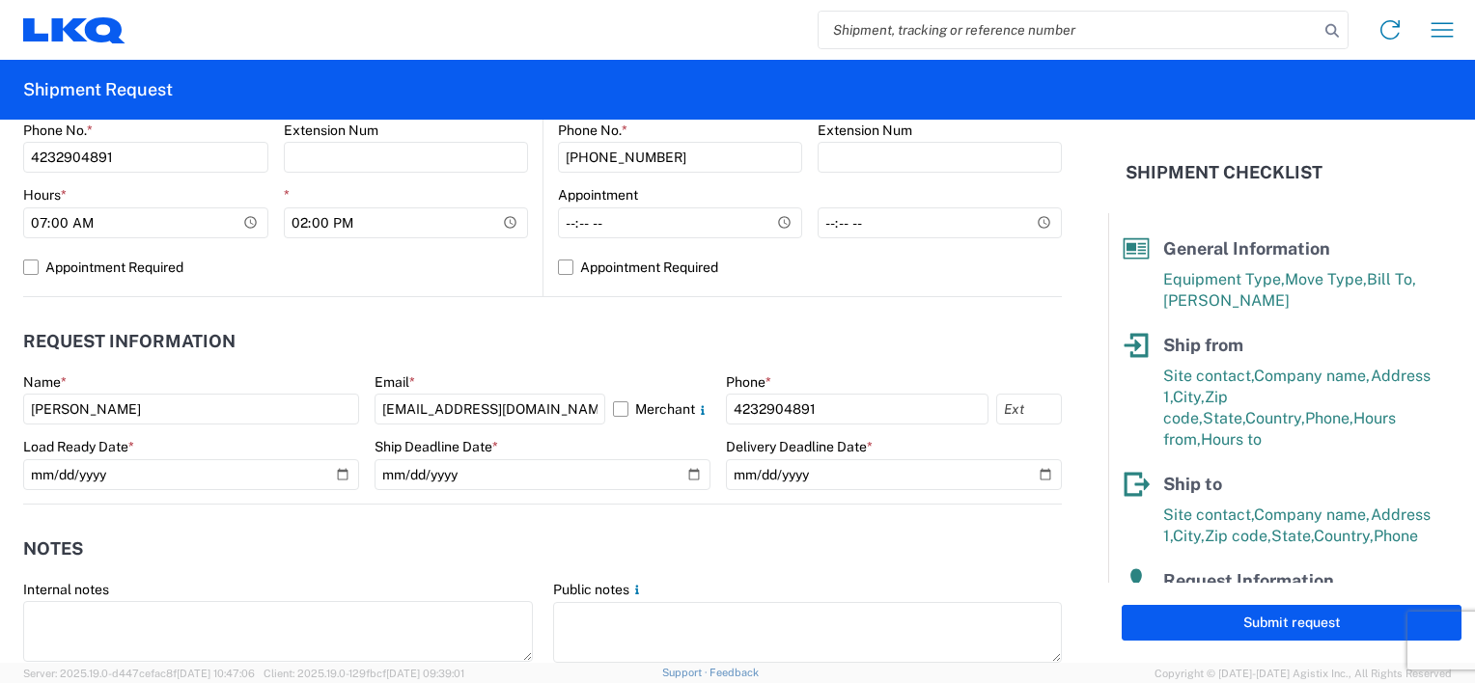
click at [751, 510] on agx-notes "Notes Internal notes Public notes Quote only" at bounding box center [542, 608] width 1038 height 207
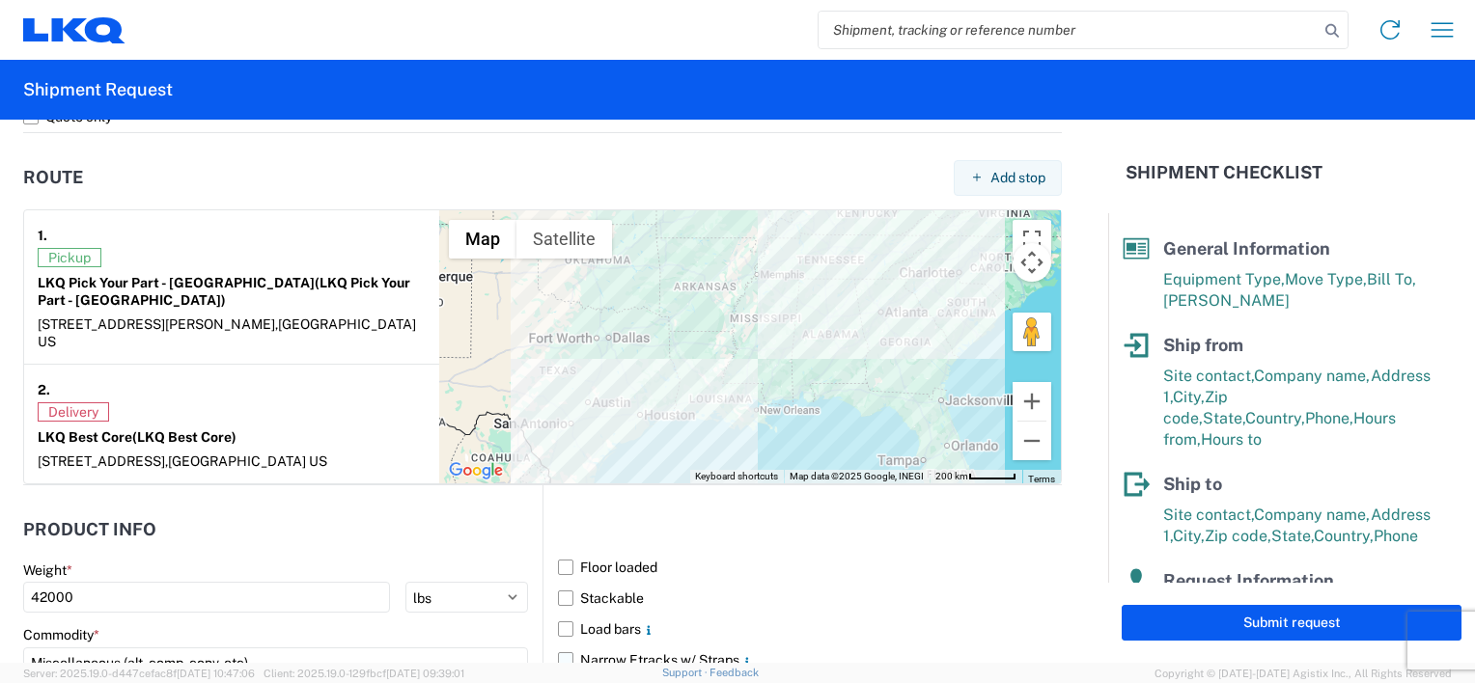
scroll to position [1544, 0]
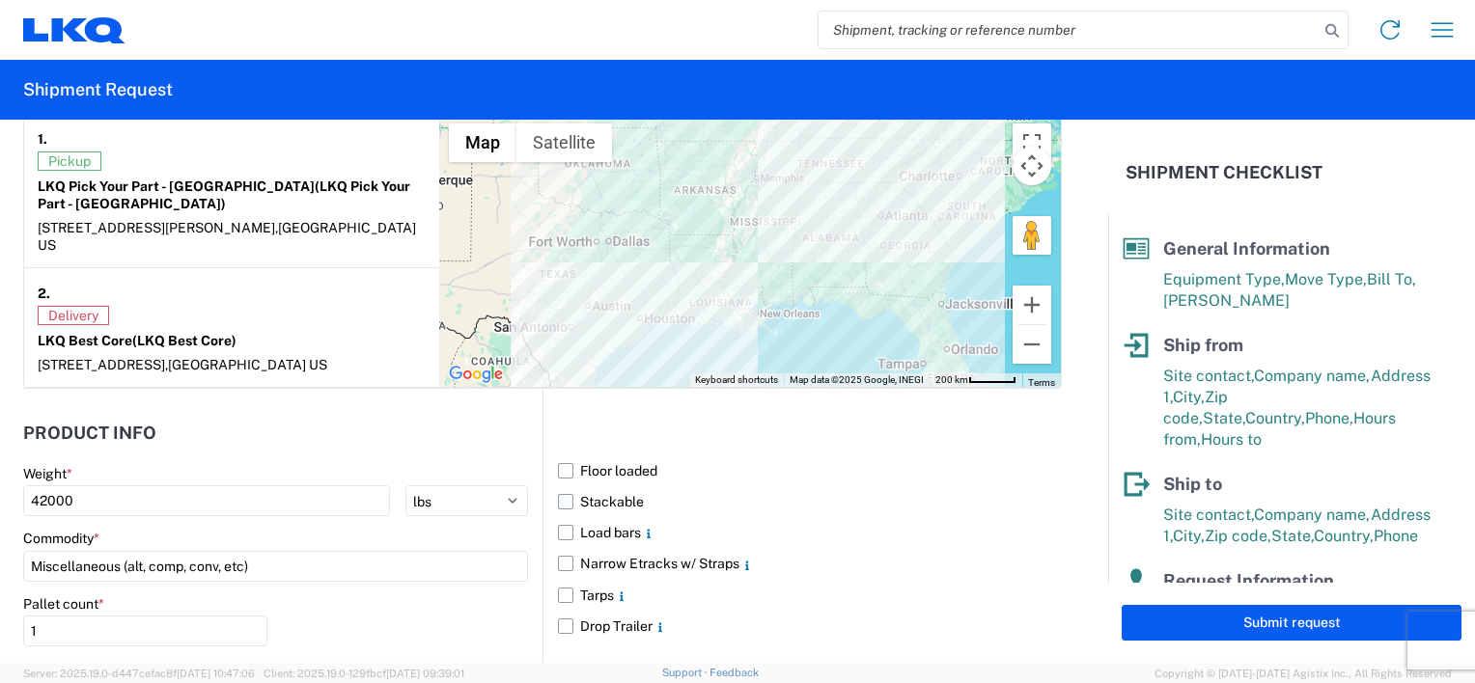
click at [607, 486] on label "Stackable" at bounding box center [810, 501] width 504 height 31
click at [0, 0] on input "Stackable" at bounding box center [0, 0] width 0 height 0
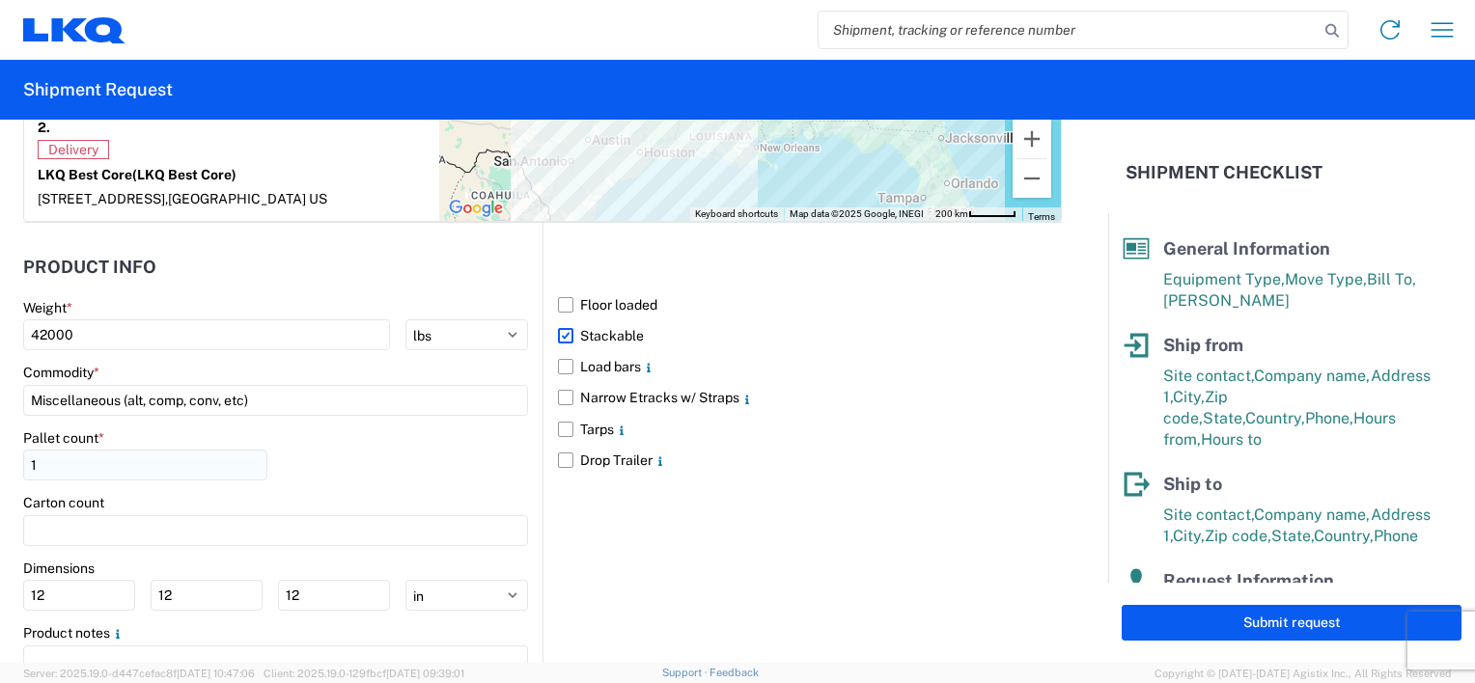
scroll to position [1737, 0]
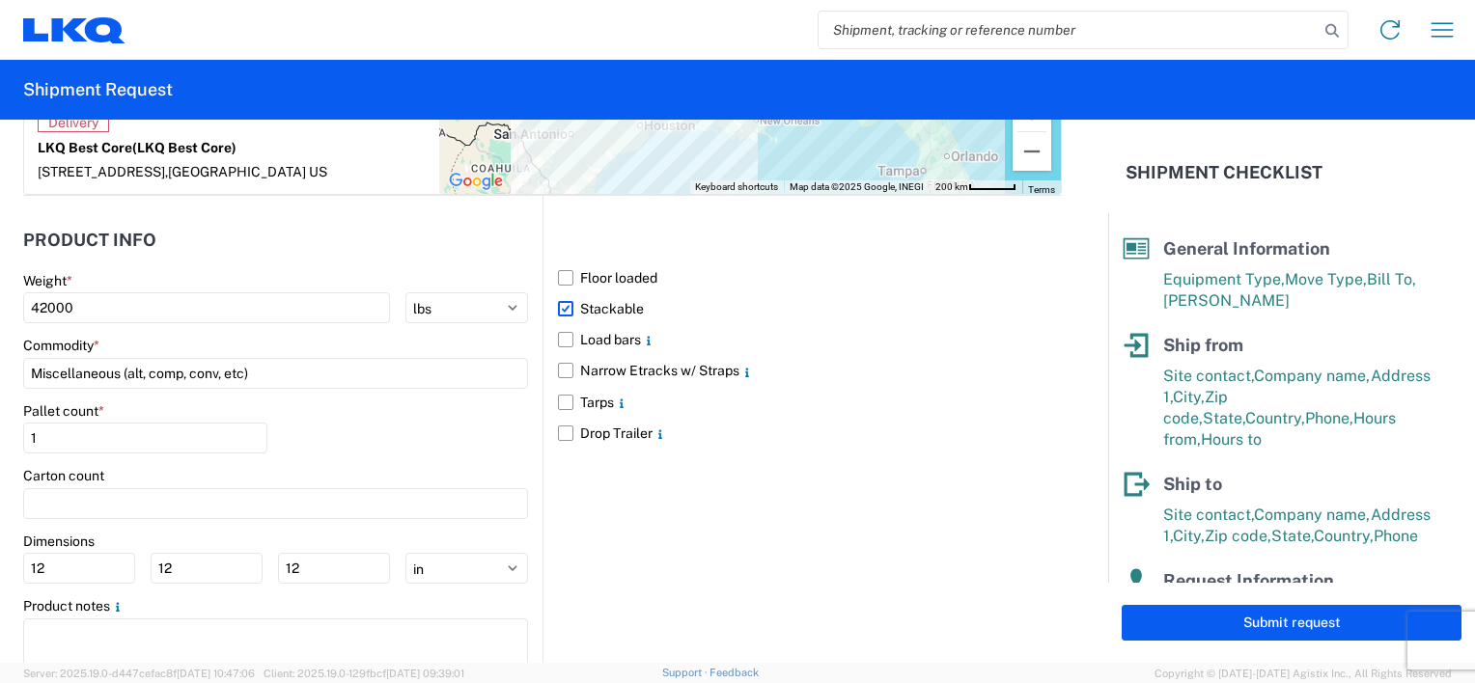
drag, startPoint x: 156, startPoint y: 438, endPoint x: 171, endPoint y: 413, distance: 29.0
click at [157, 438] on agx-form-control-wrapper-v2 "Pallet count * 1" at bounding box center [145, 435] width 244 height 66
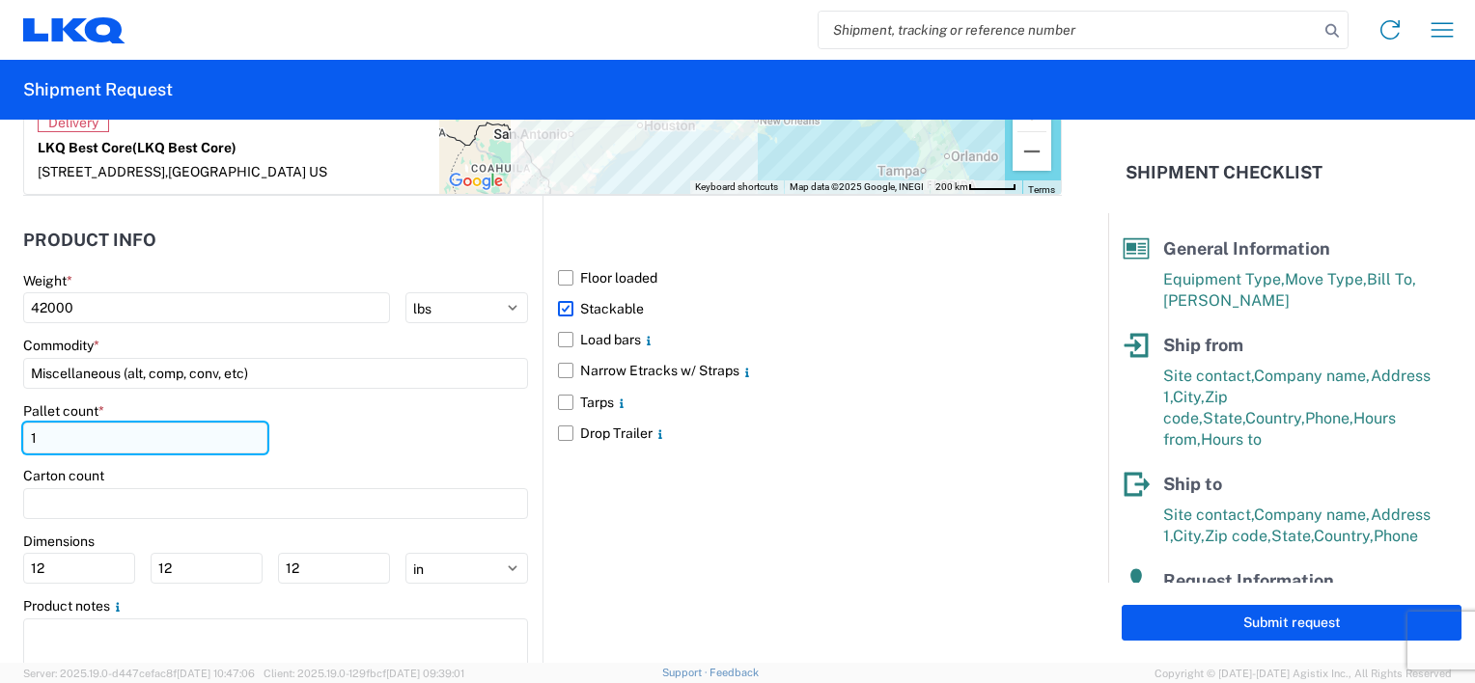
click at [175, 423] on input "1" at bounding box center [145, 438] width 244 height 31
click at [176, 423] on input "1" at bounding box center [145, 438] width 244 height 31
click at [181, 423] on input "1" at bounding box center [145, 438] width 244 height 31
type input "48"
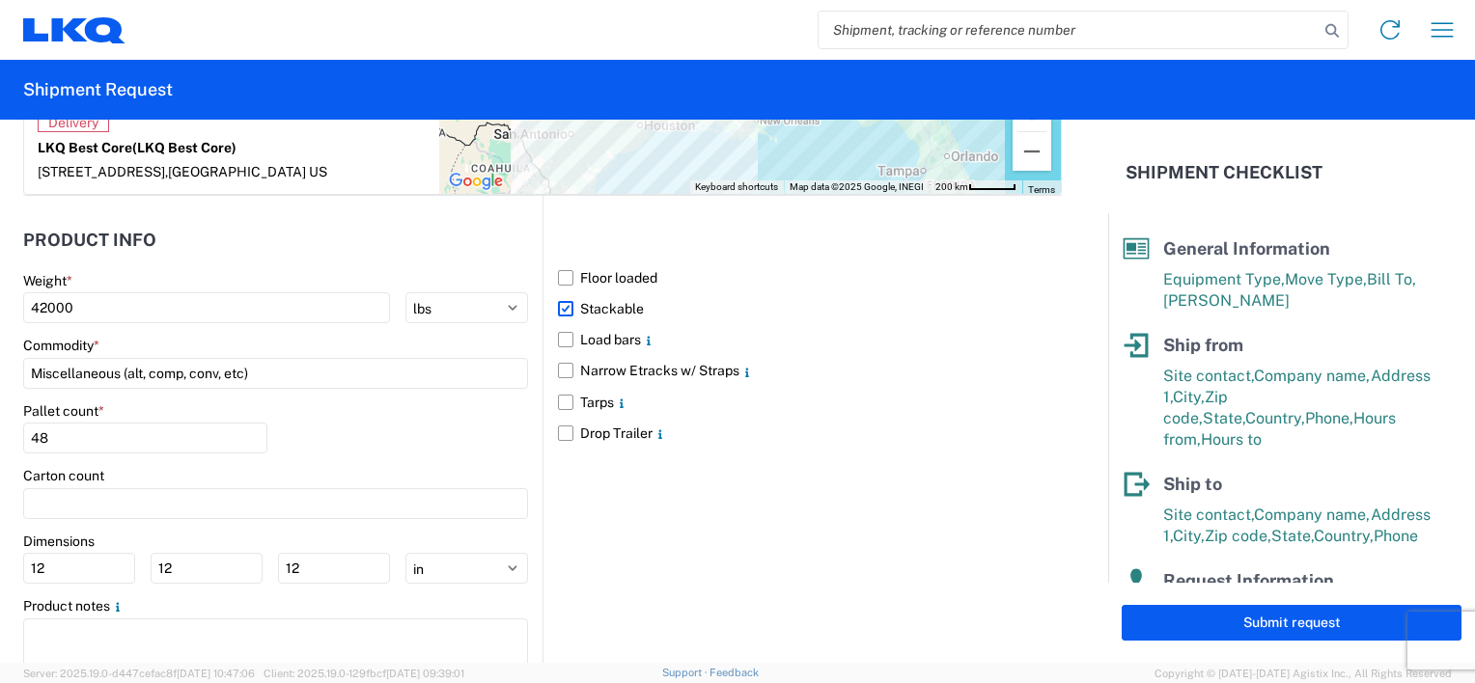
click at [370, 467] on div "Carton count" at bounding box center [275, 475] width 505 height 17
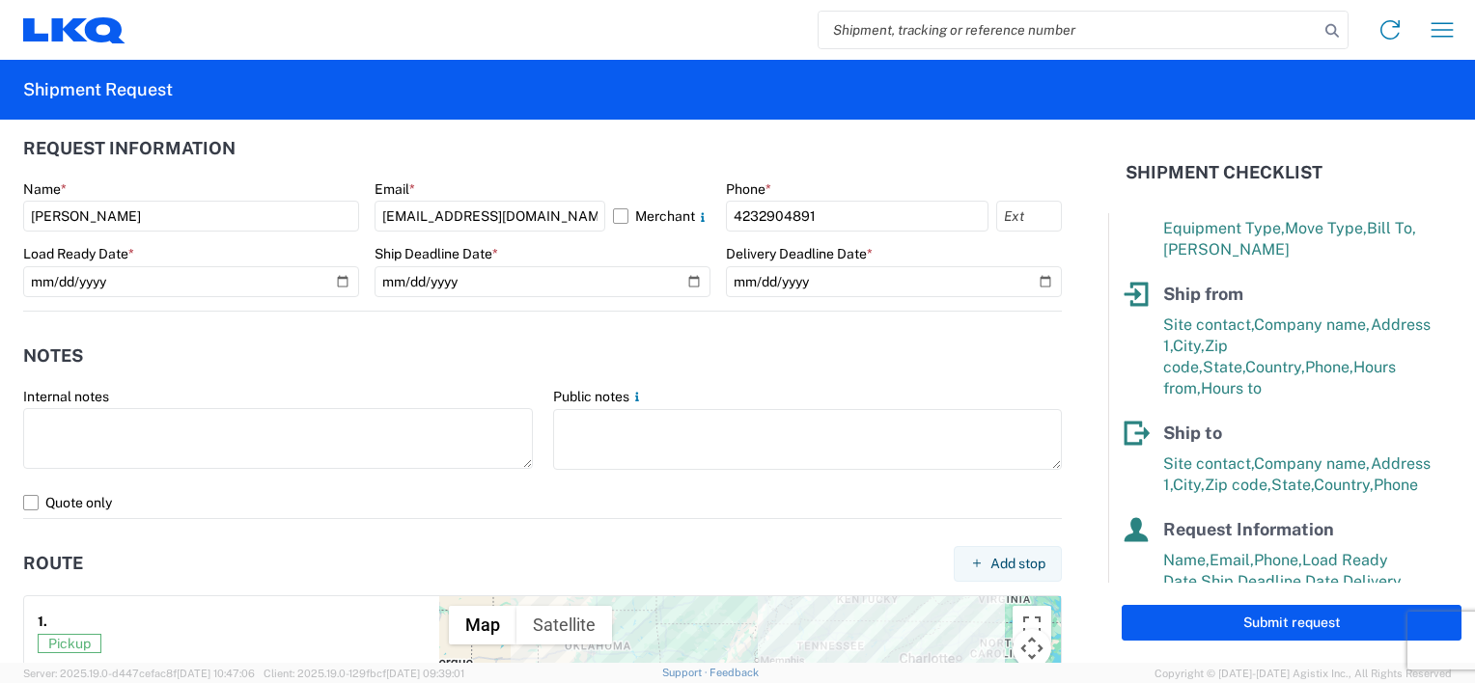
scroll to position [97, 0]
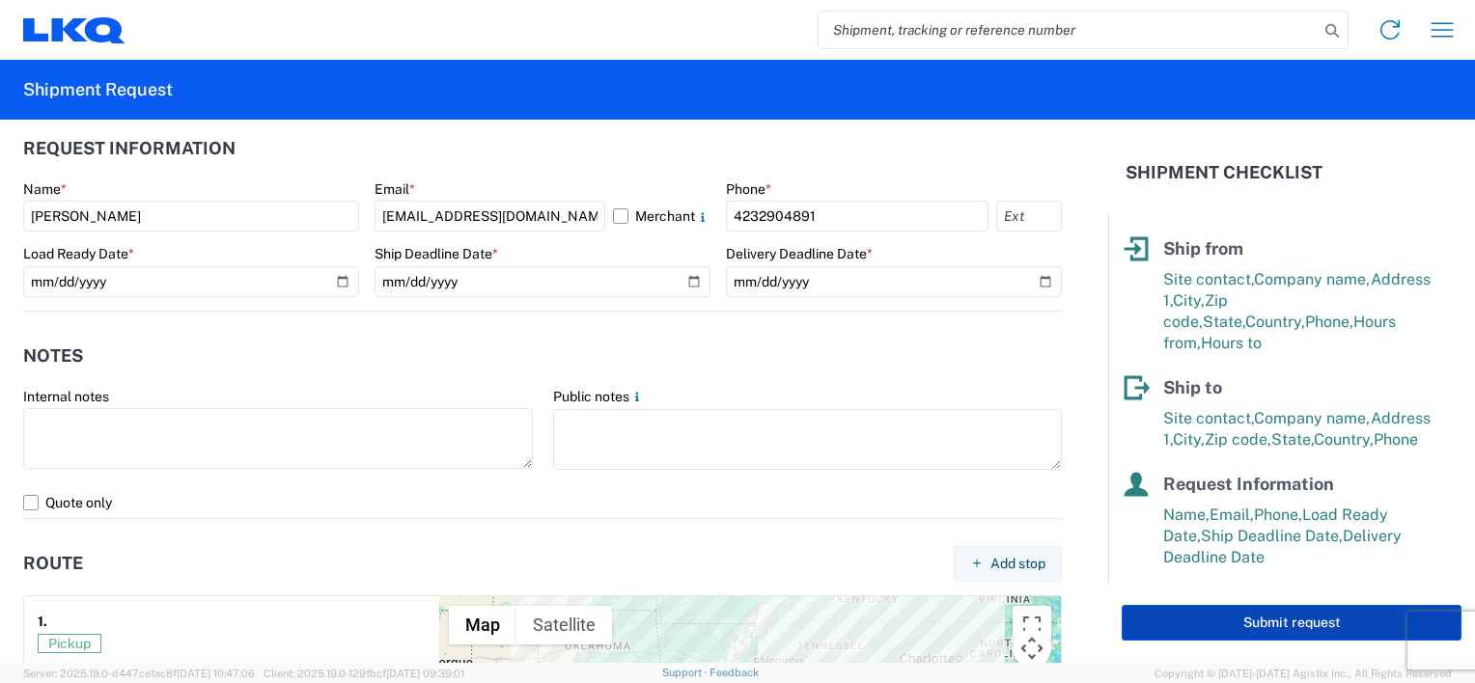
click at [1177, 611] on button "Submit request" at bounding box center [1291, 623] width 340 height 36
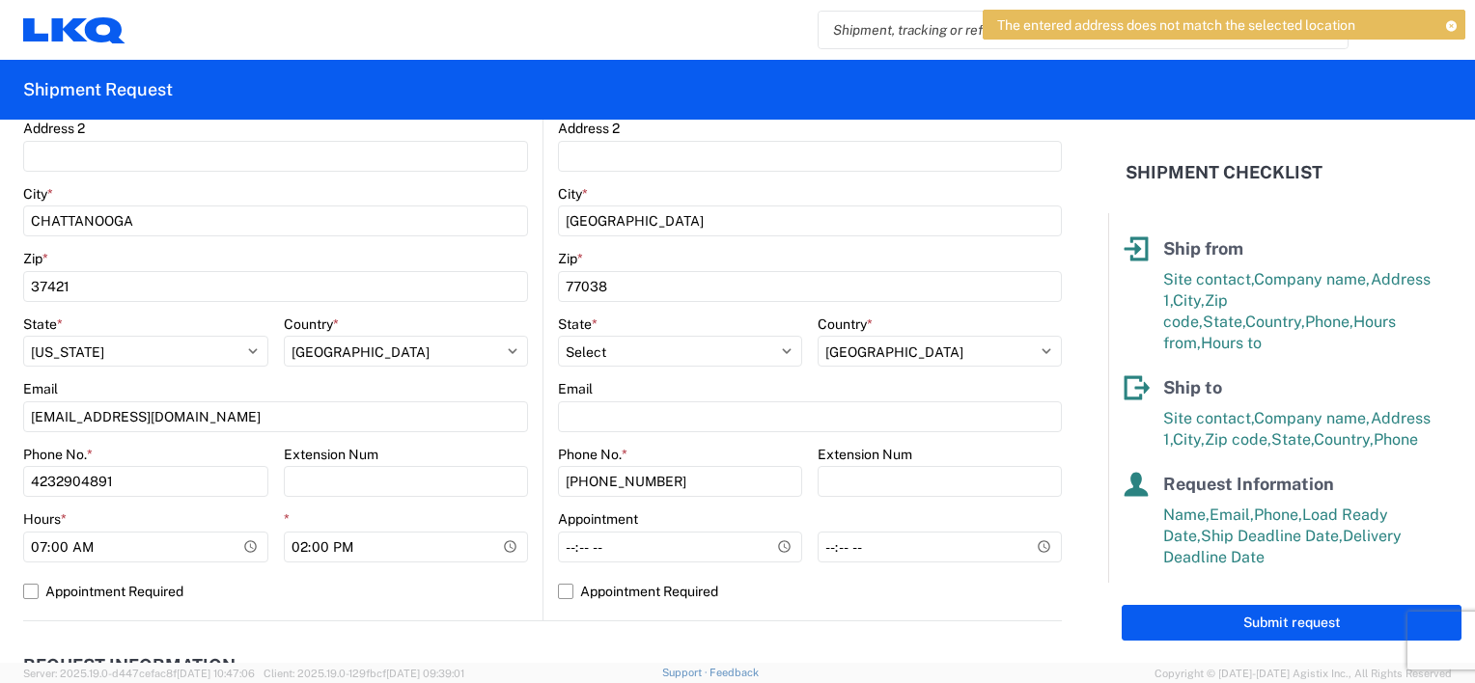
scroll to position [434, 0]
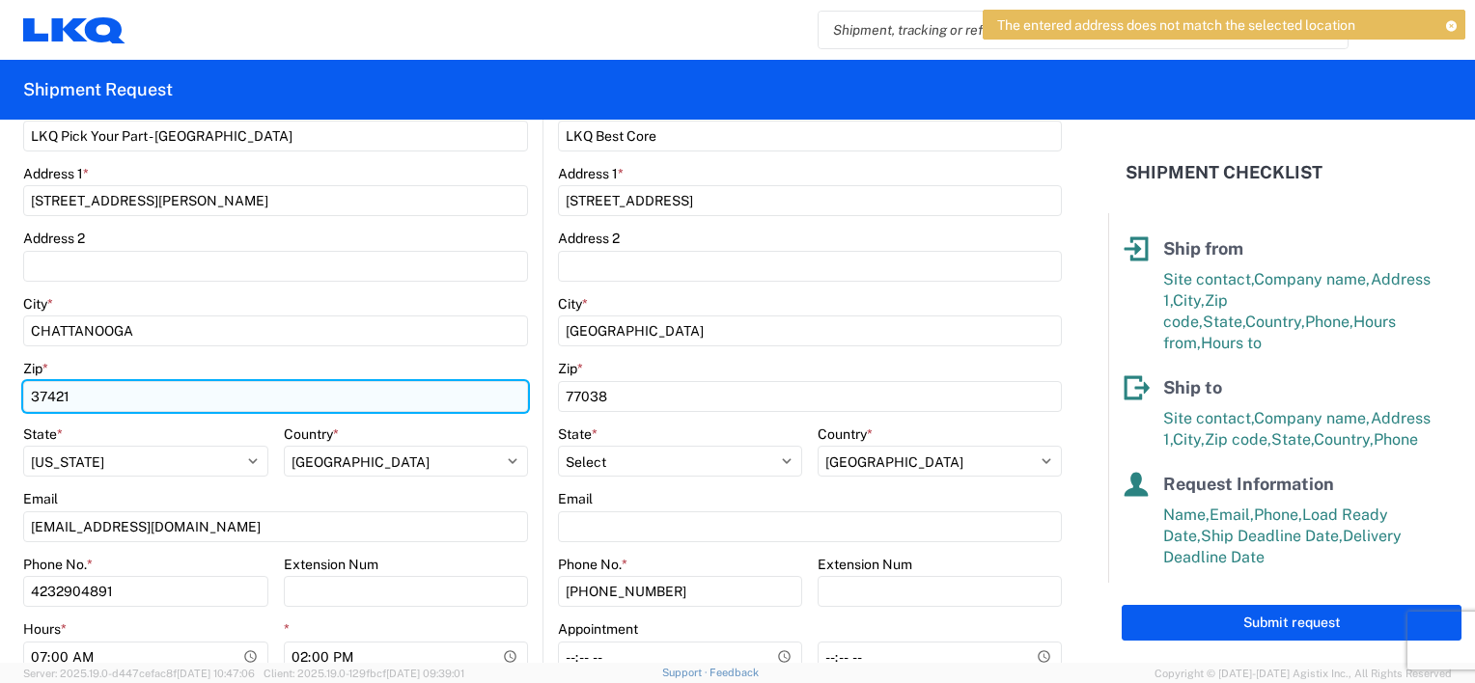
click at [166, 389] on input "37421" at bounding box center [275, 396] width 505 height 31
type input "37410"
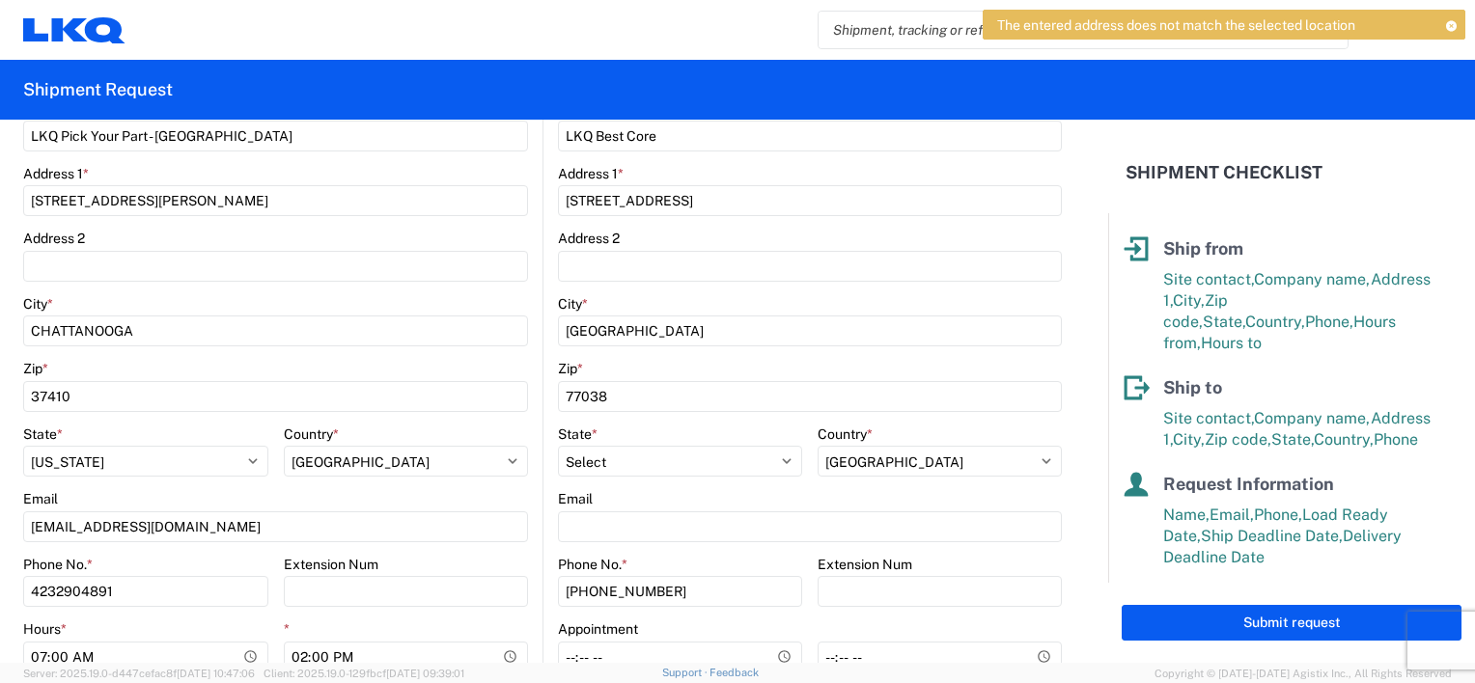
click at [178, 370] on div "Zip *" at bounding box center [275, 368] width 505 height 17
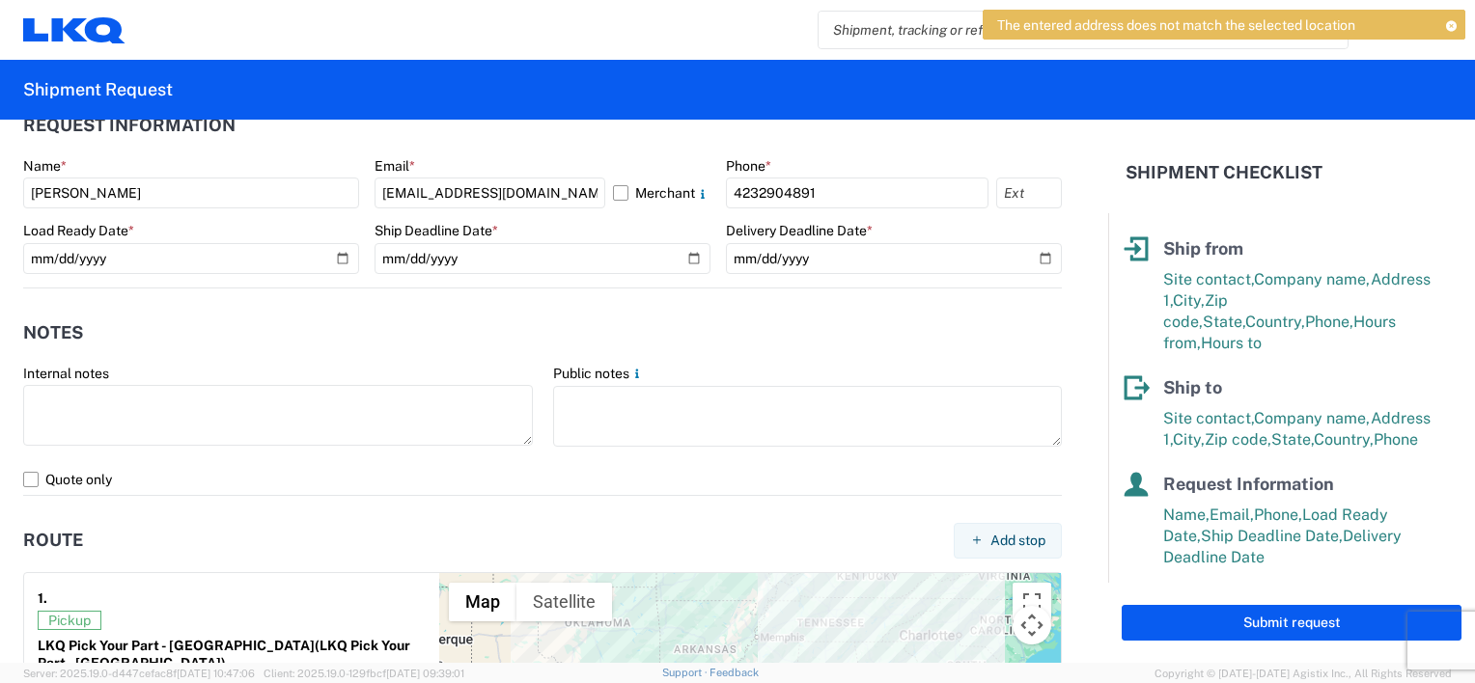
scroll to position [1110, 0]
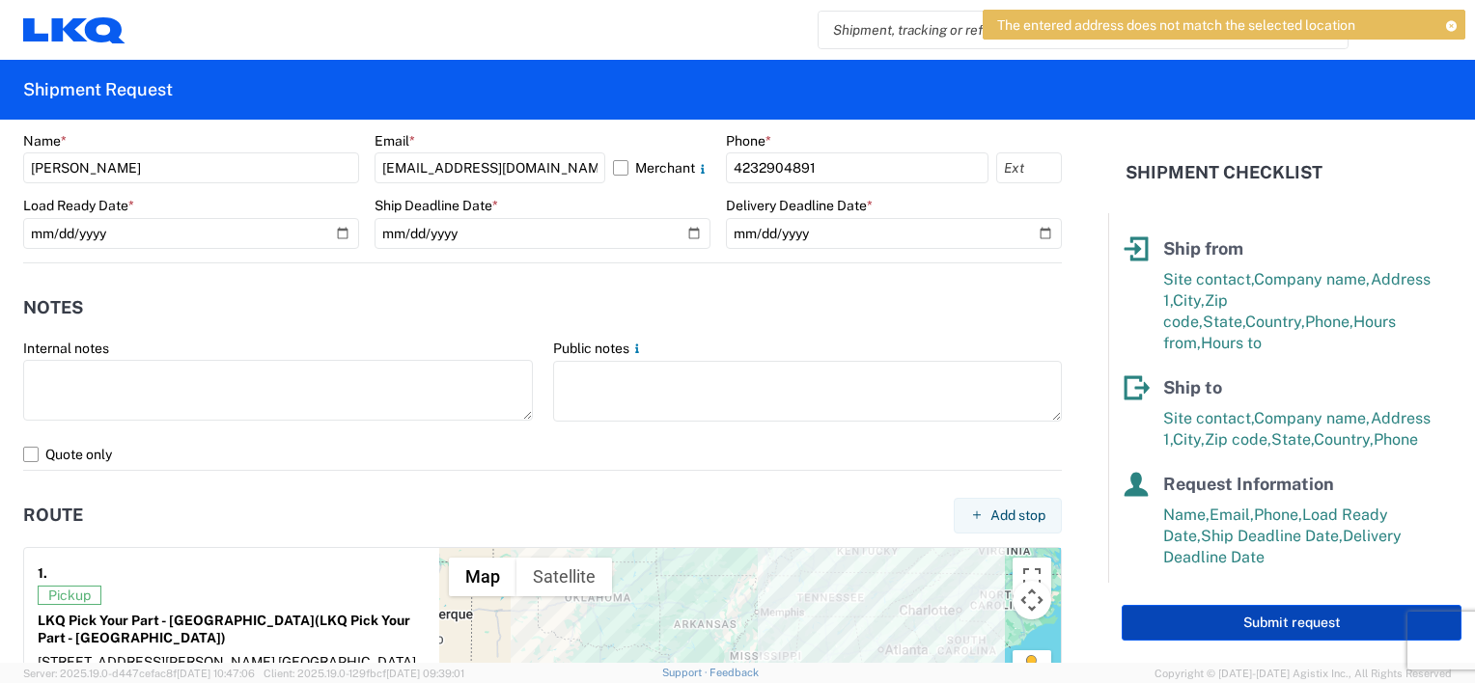
click at [1173, 621] on button "Submit request" at bounding box center [1291, 623] width 340 height 36
